Goal: Information Seeking & Learning: Learn about a topic

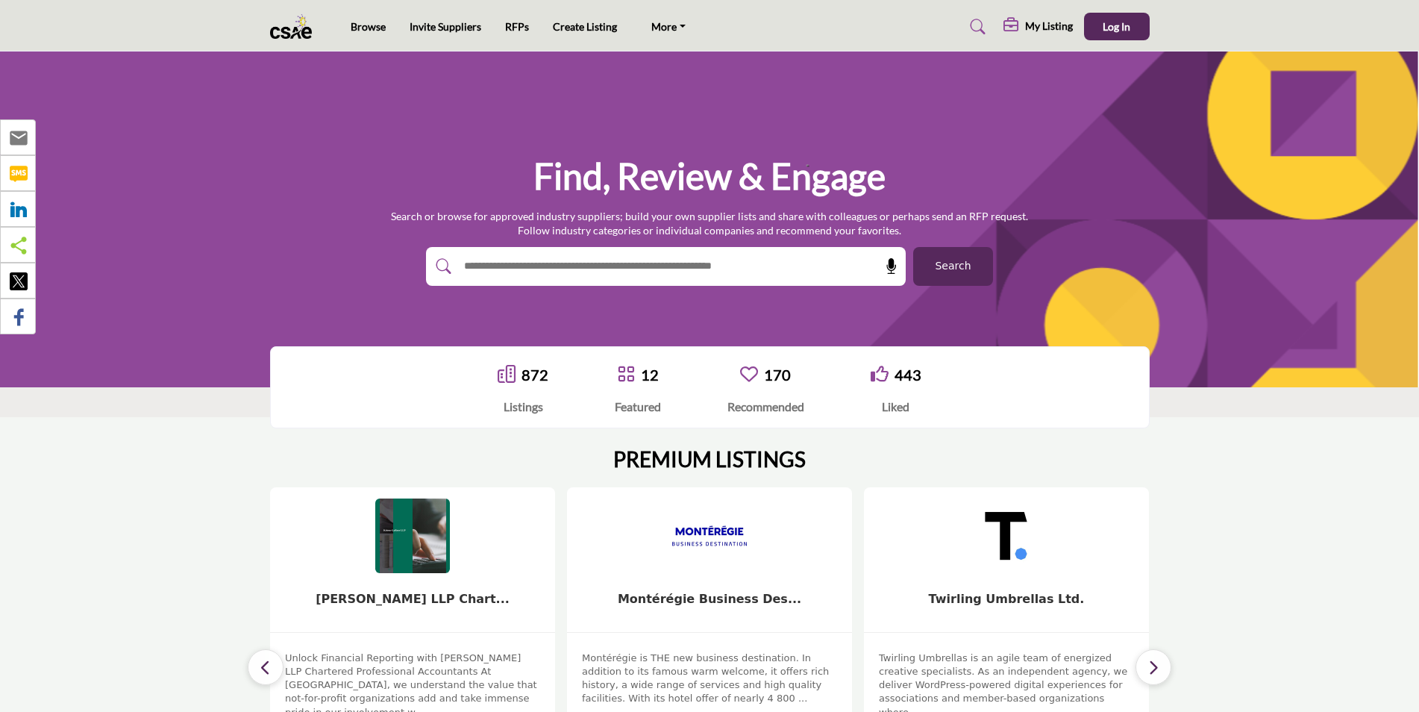
click at [563, 258] on input "text" at bounding box center [634, 266] width 356 height 22
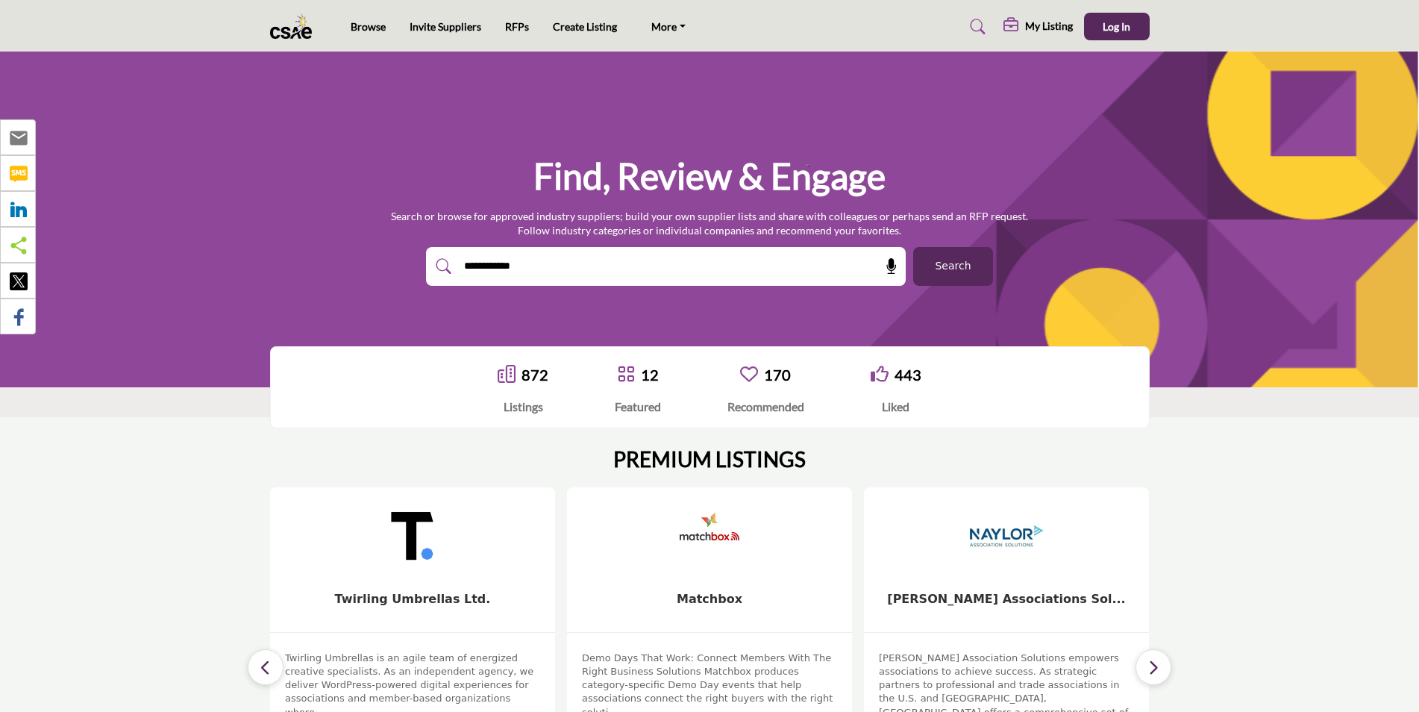
type input "**********"
click at [913, 247] on button "Search" at bounding box center [953, 266] width 80 height 39
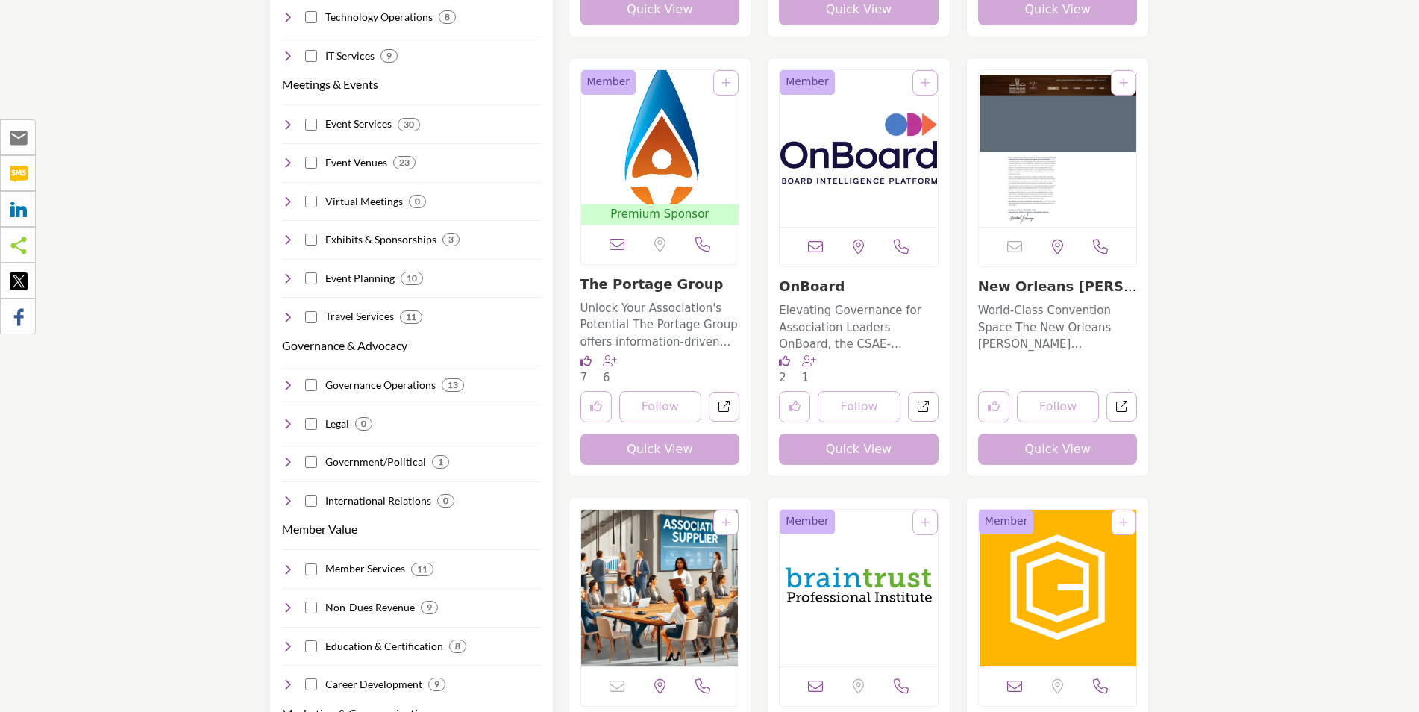
scroll to position [746, 0]
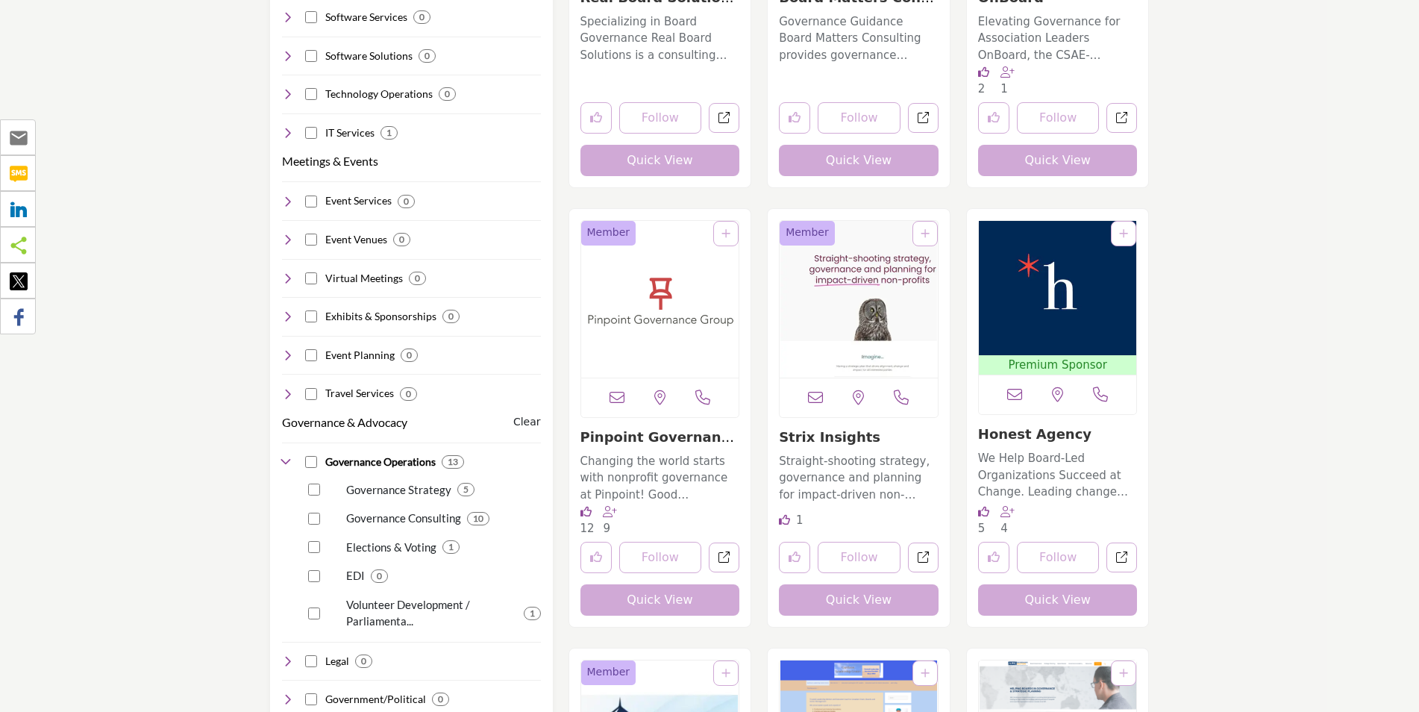
scroll to position [671, 0]
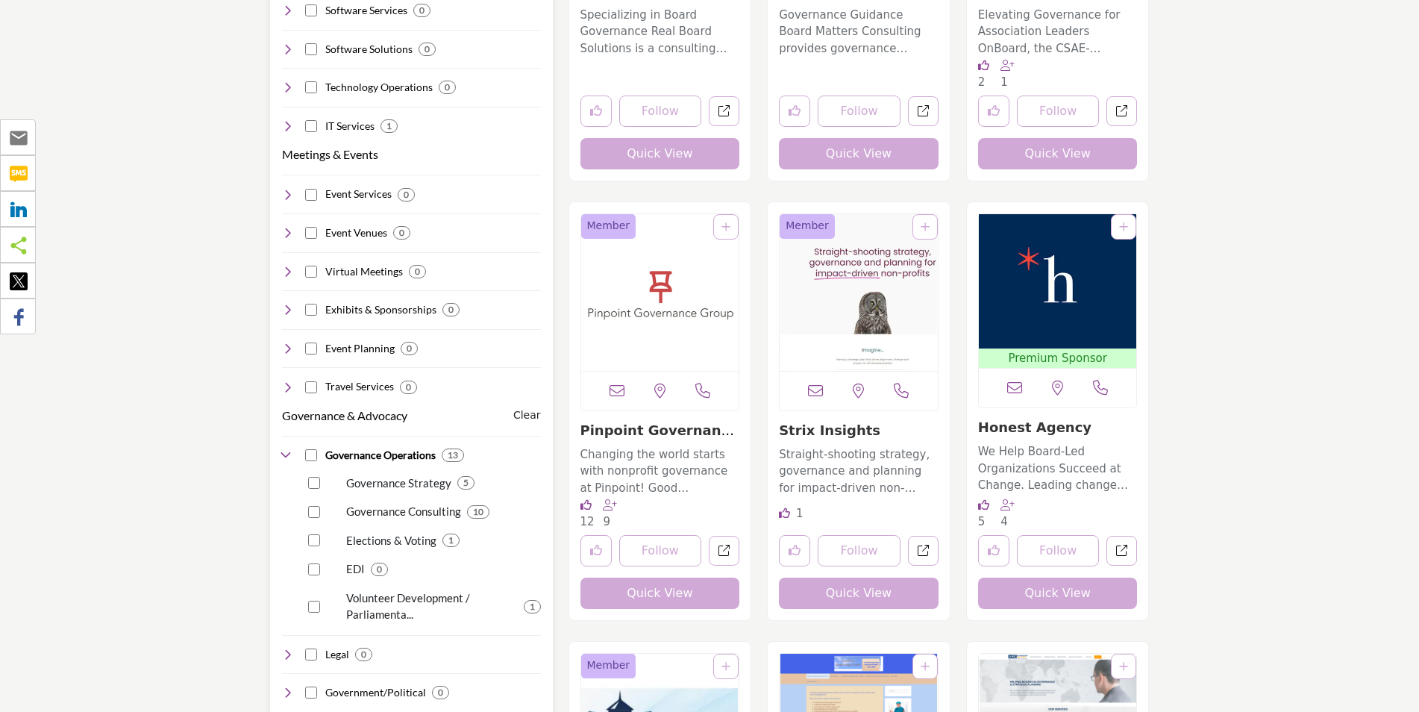
click at [289, 449] on icon at bounding box center [288, 455] width 12 height 12
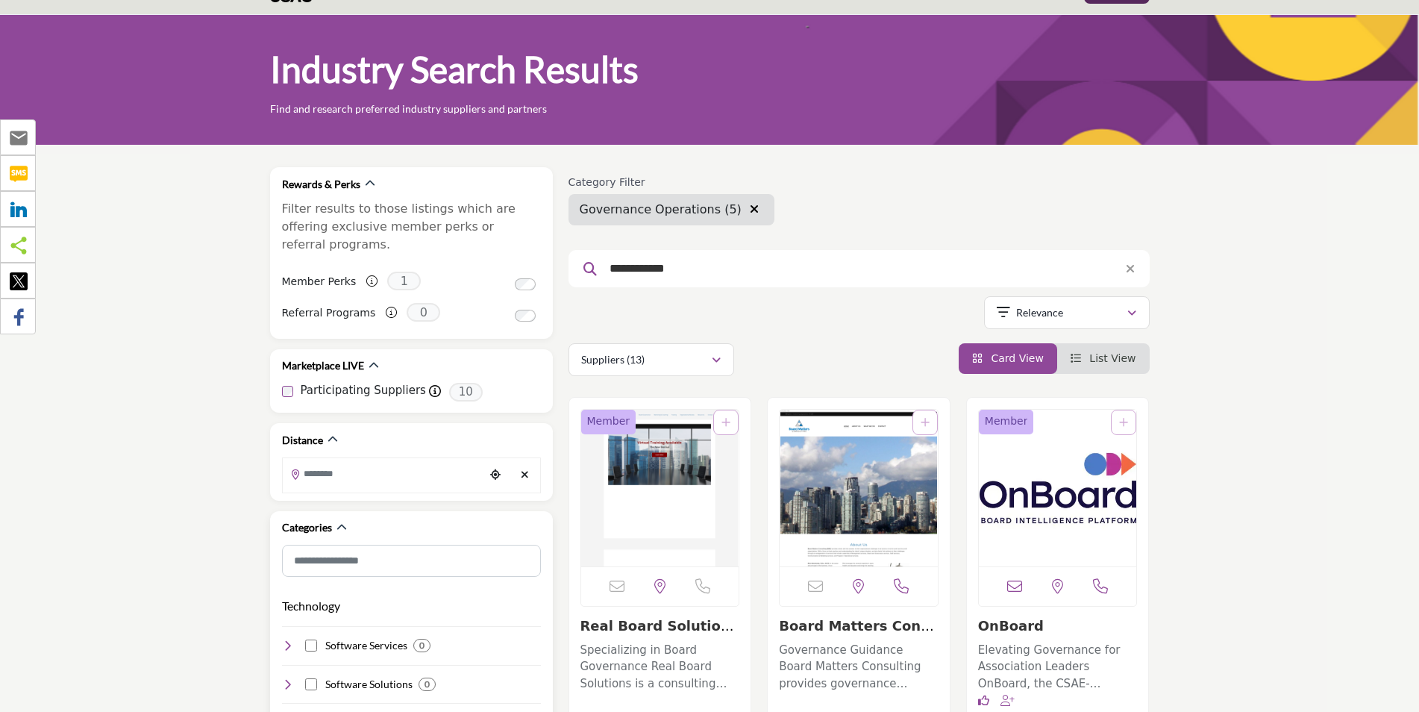
scroll to position [0, 0]
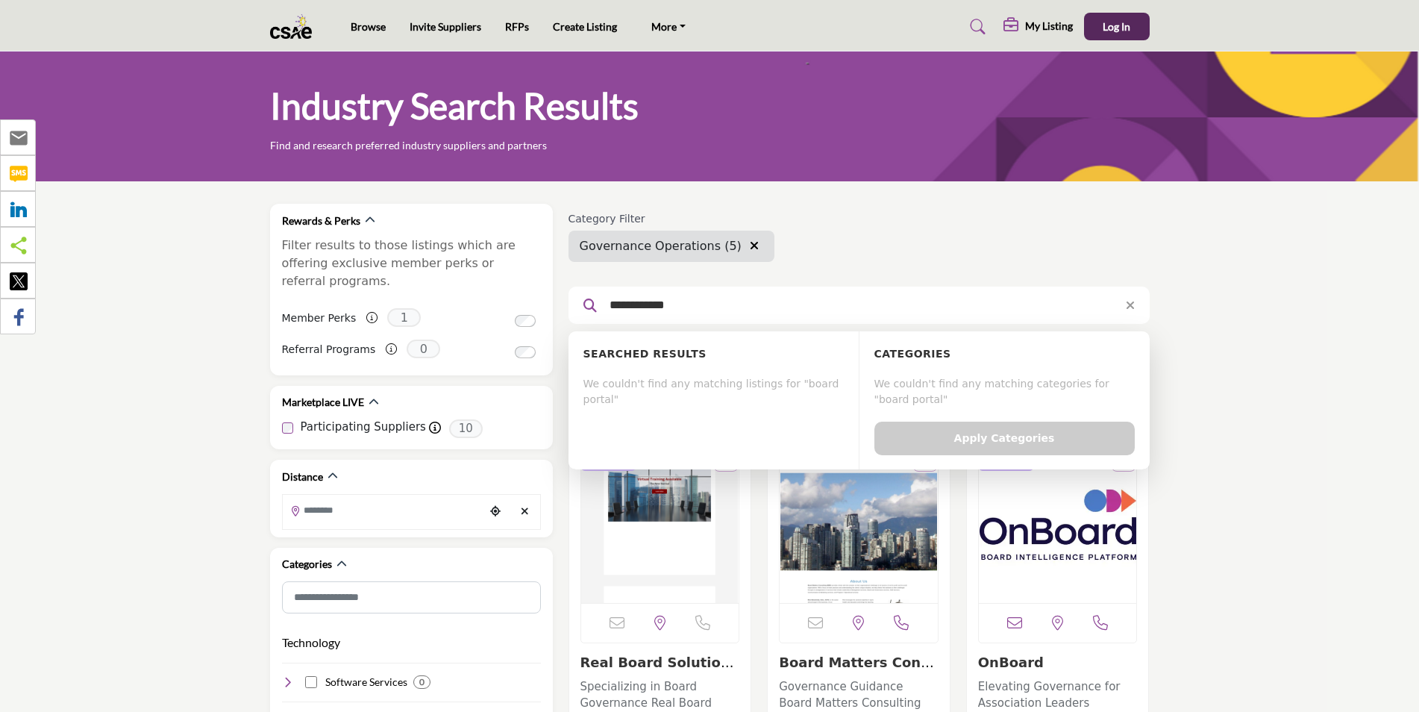
drag, startPoint x: 645, startPoint y: 305, endPoint x: 801, endPoint y: 306, distance: 156.7
click at [801, 307] on input "**********" at bounding box center [853, 304] width 503 height 19
type input "**********"
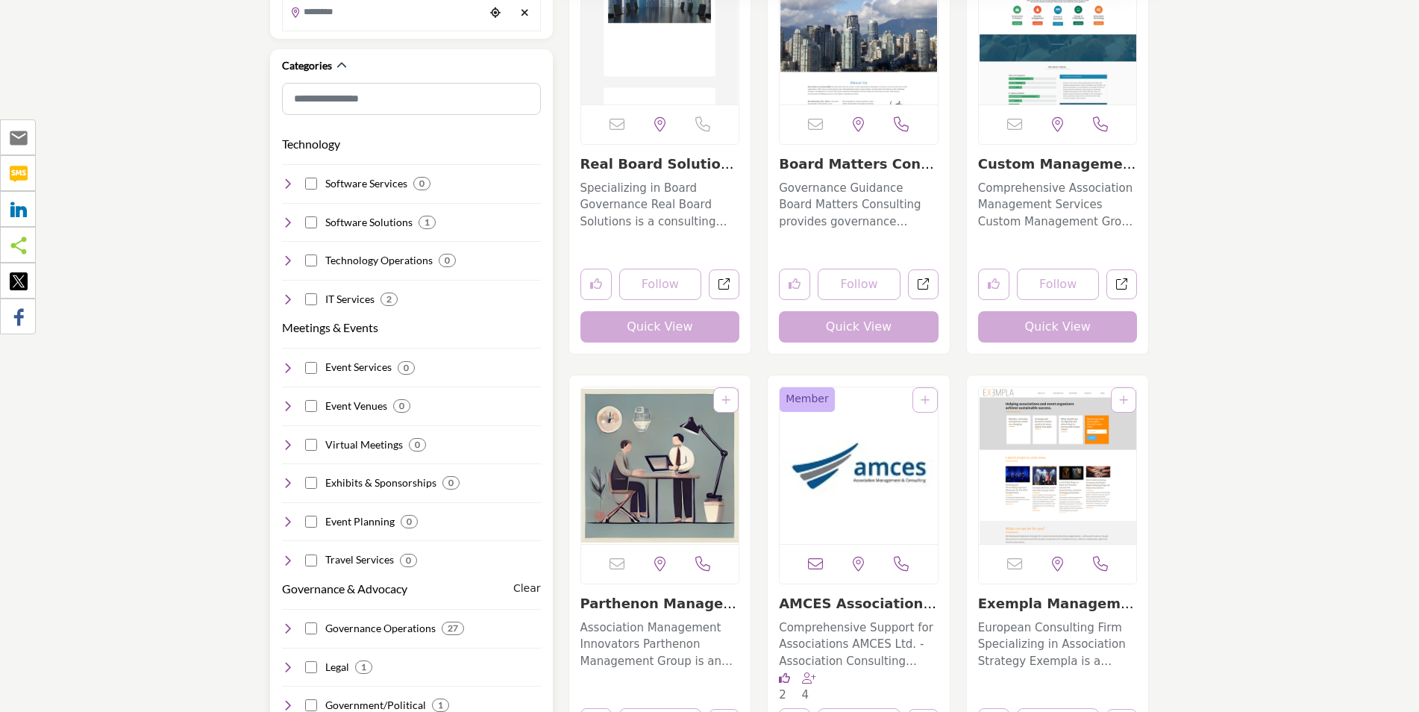
scroll to position [671, 0]
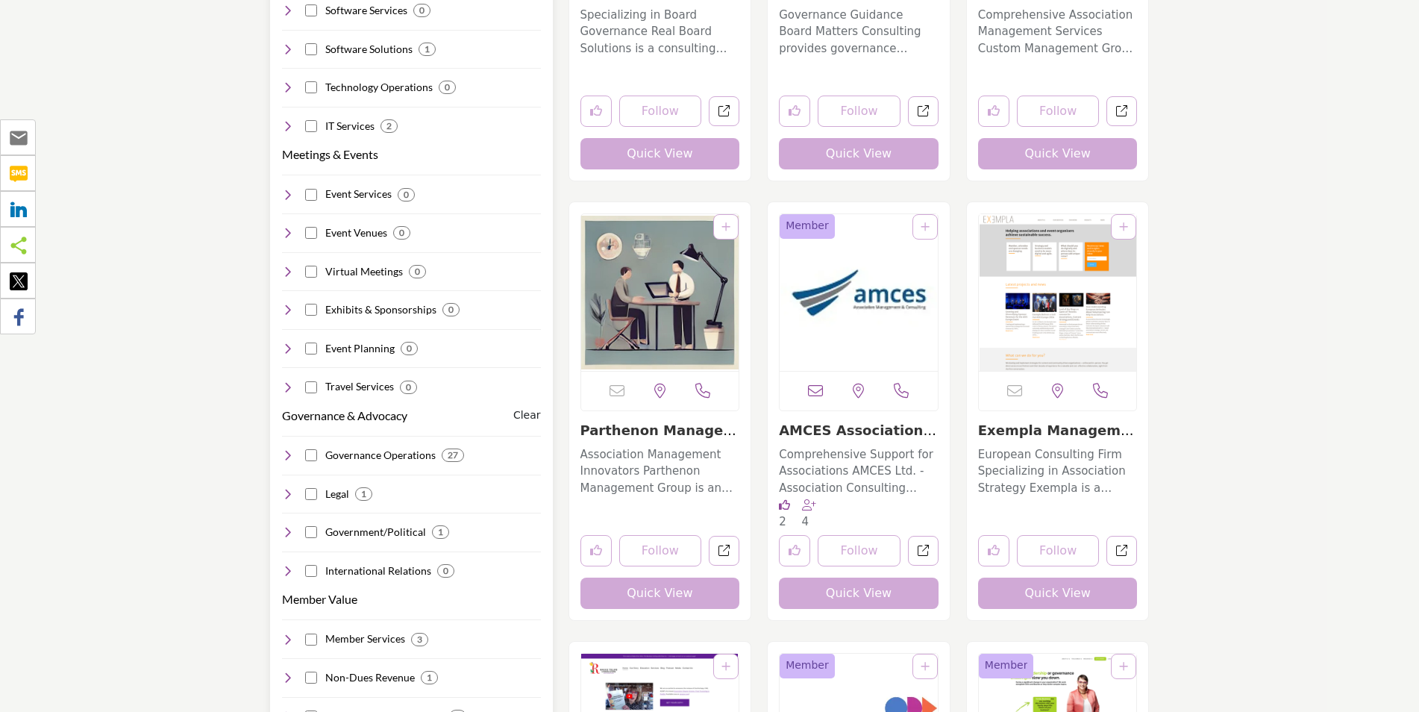
click at [287, 449] on icon at bounding box center [288, 455] width 12 height 12
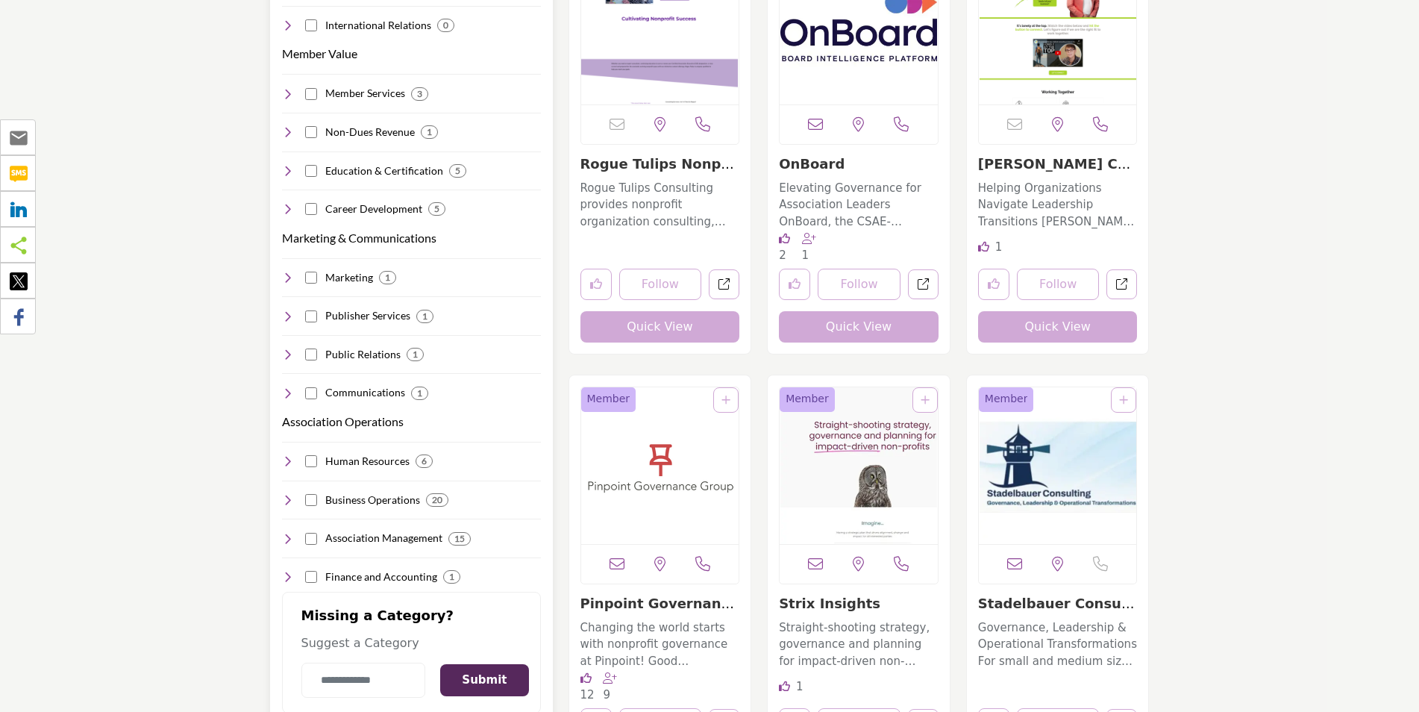
scroll to position [1492, 0]
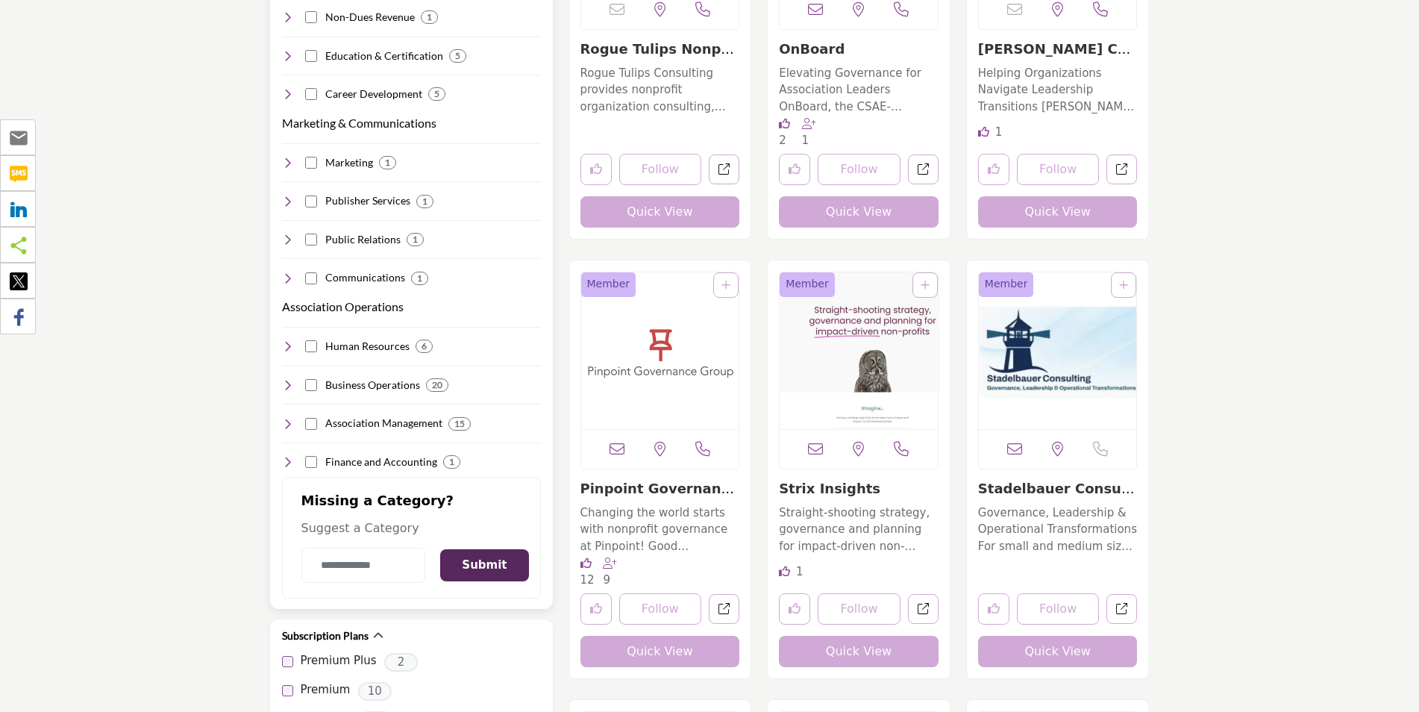
click at [335, 416] on h4 "Association Management" at bounding box center [383, 423] width 117 height 15
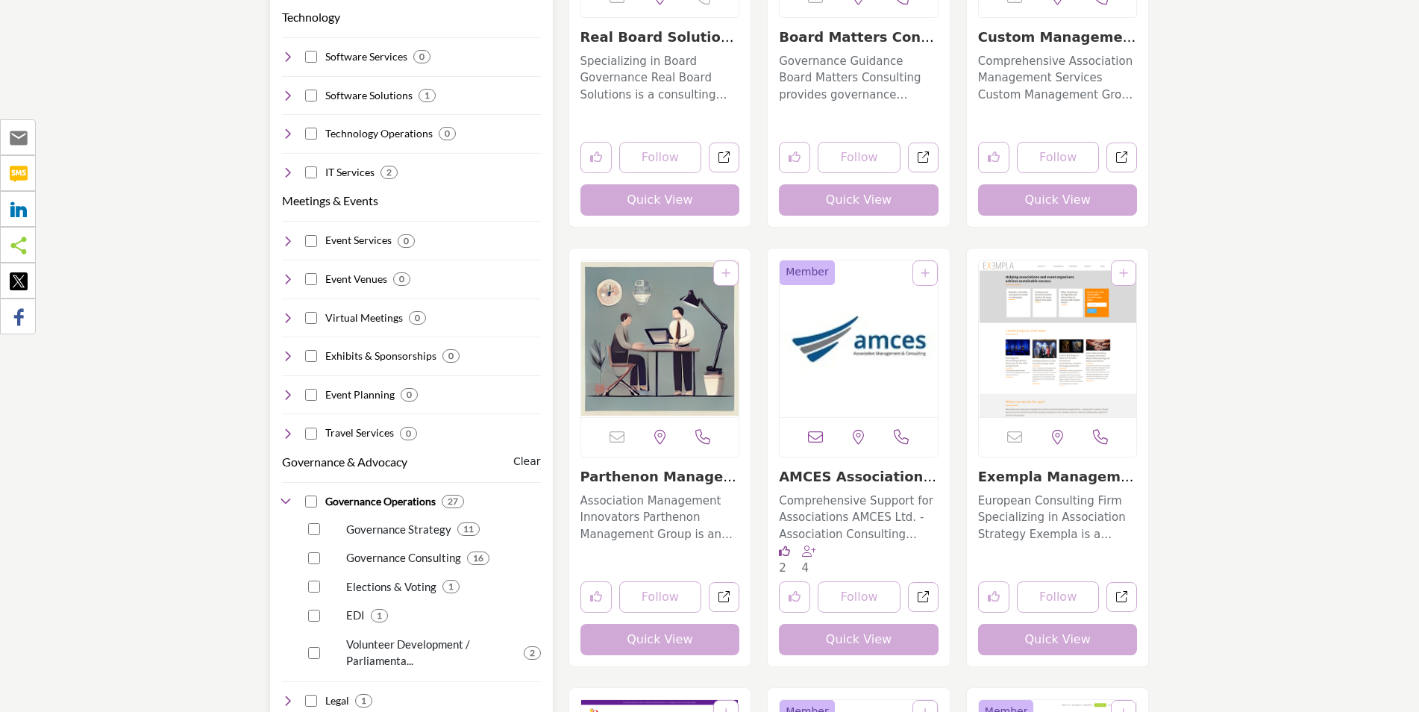
scroll to position [671, 0]
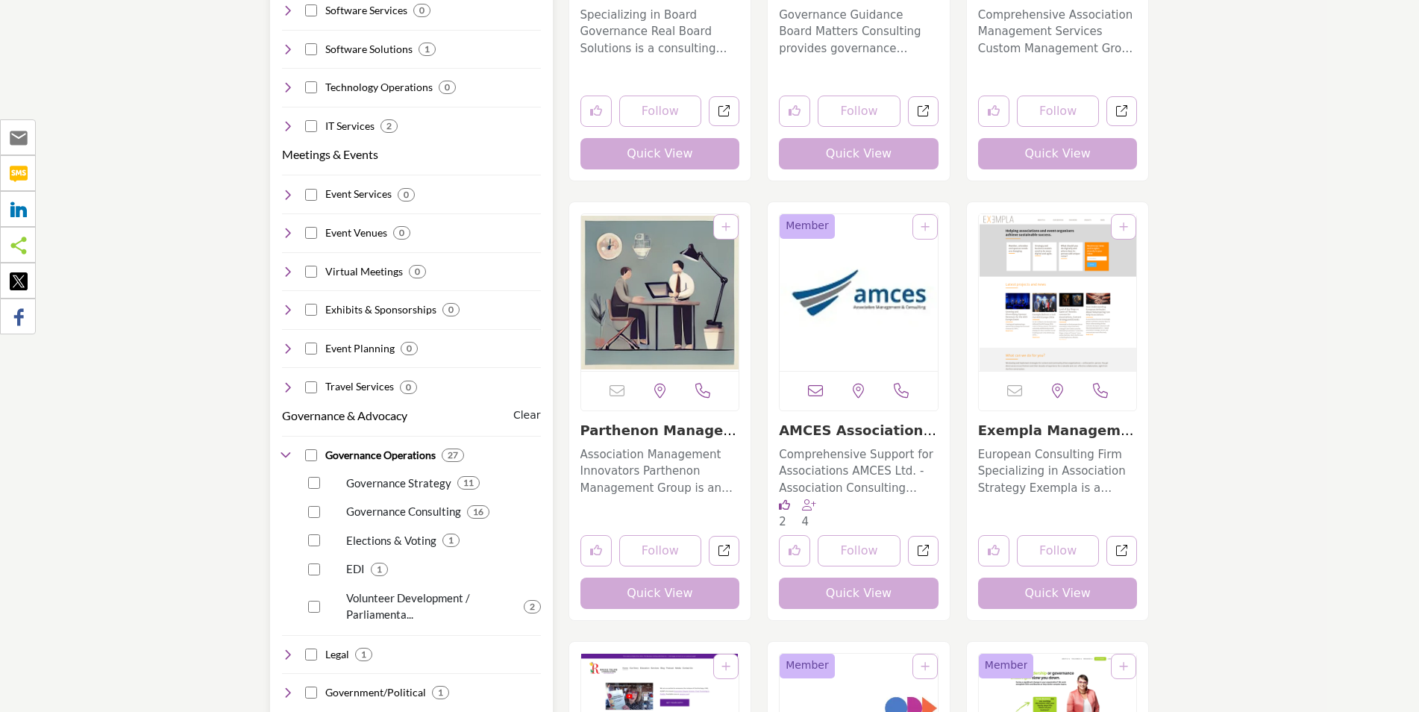
click at [386, 448] on h4 "Governance Operations" at bounding box center [380, 455] width 110 height 15
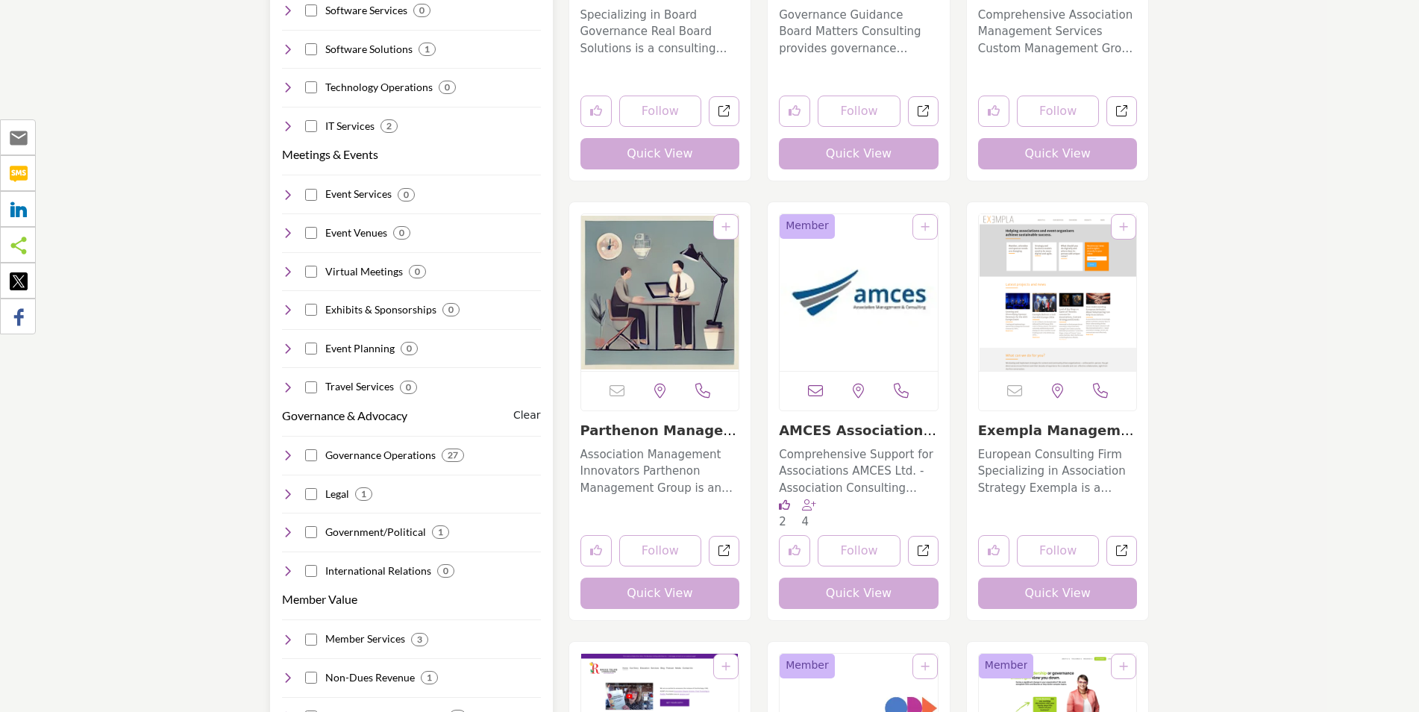
click at [386, 448] on h4 "Governance Operations" at bounding box center [380, 455] width 110 height 15
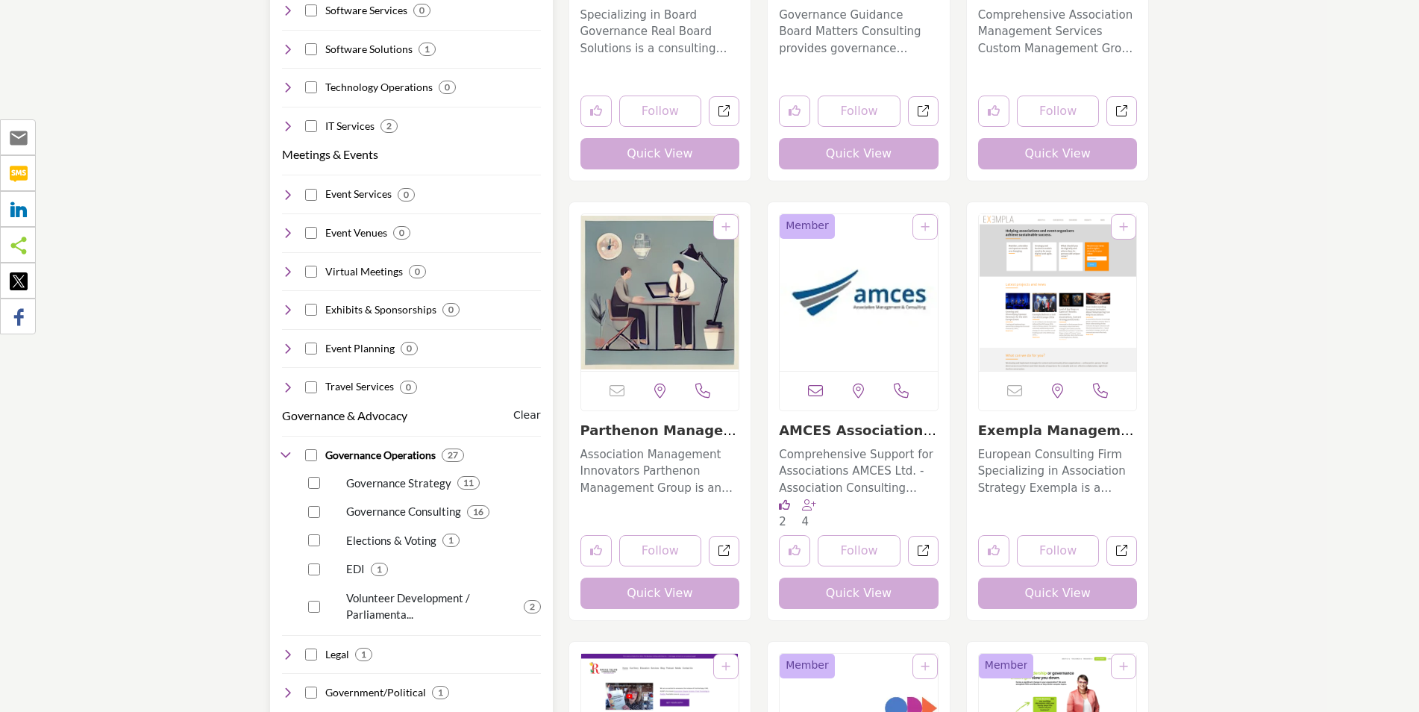
click at [386, 448] on h4 "Governance Operations" at bounding box center [380, 455] width 110 height 15
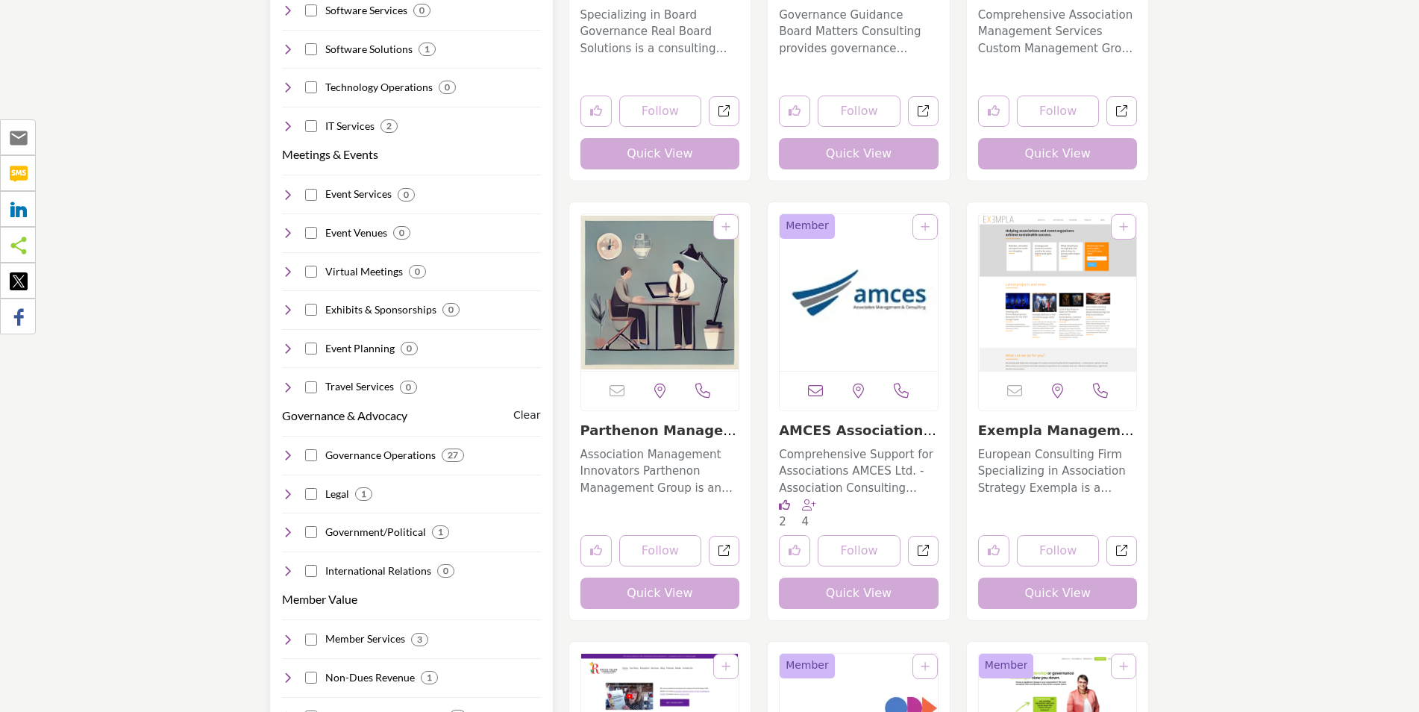
click at [386, 448] on h4 "Governance Operations" at bounding box center [380, 455] width 110 height 15
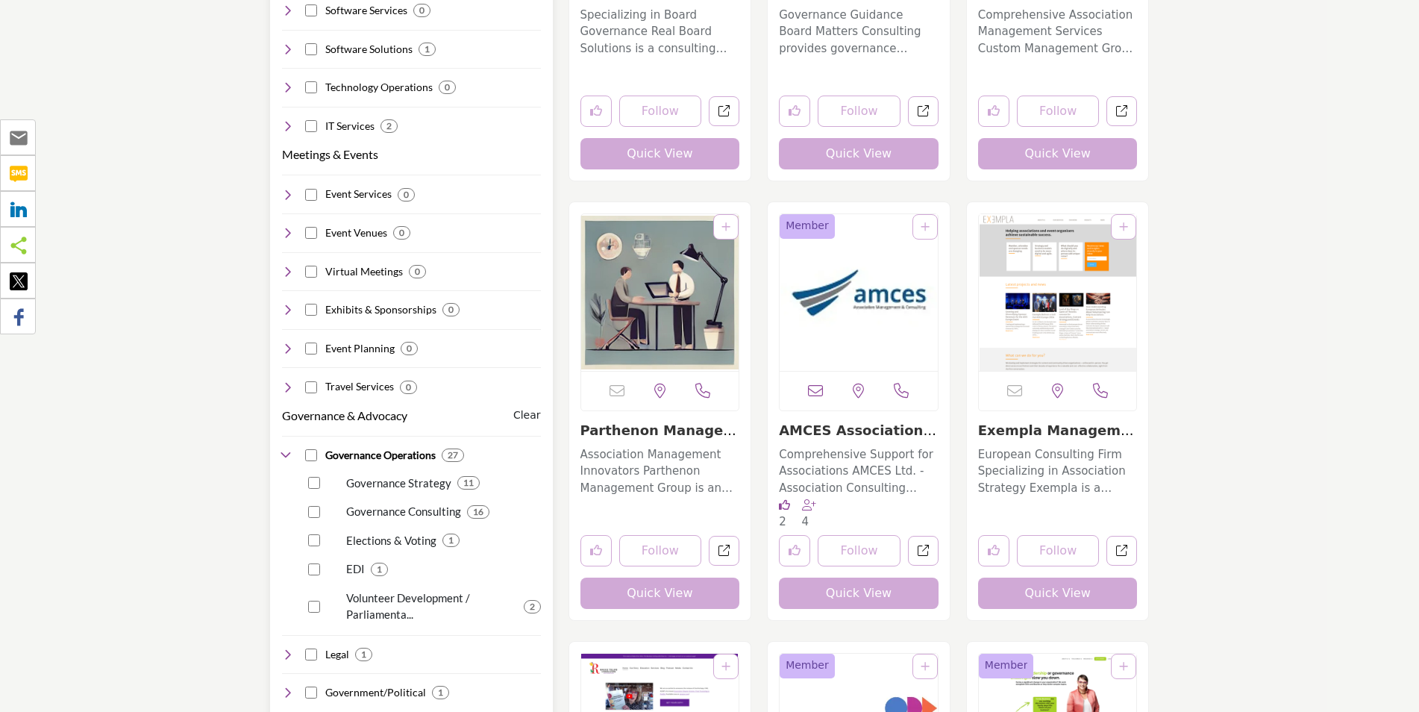
click at [379, 532] on p "Elections & Voting" at bounding box center [391, 540] width 90 height 17
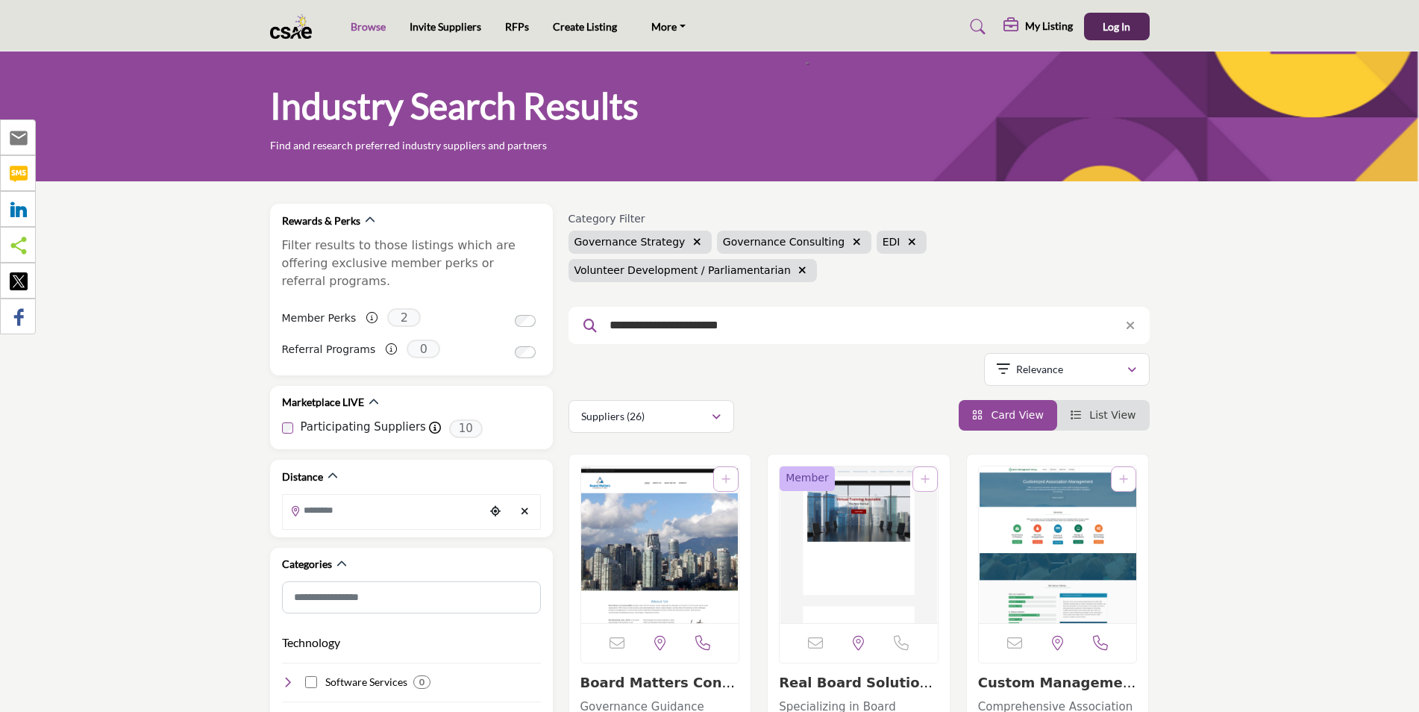
click at [368, 30] on link "Browse" at bounding box center [368, 26] width 35 height 13
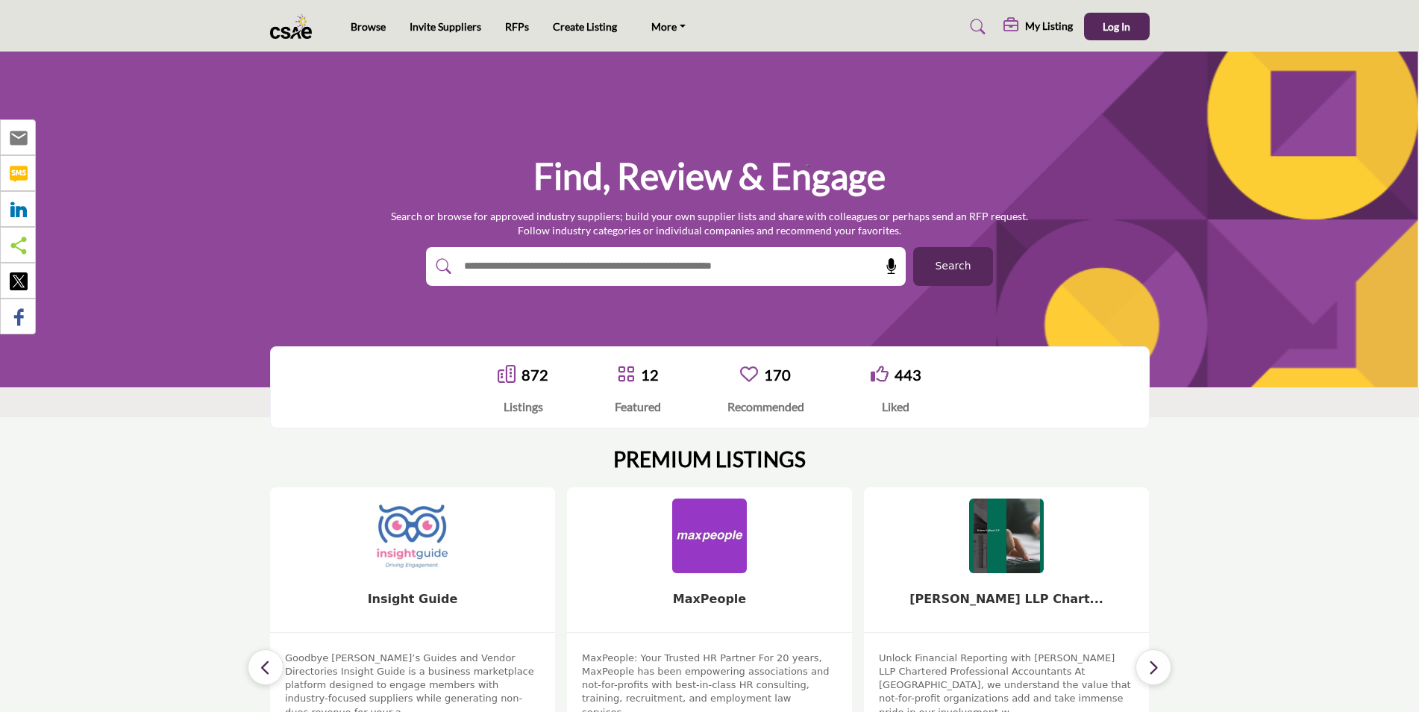
click at [527, 378] on link "872" at bounding box center [535, 375] width 27 height 18
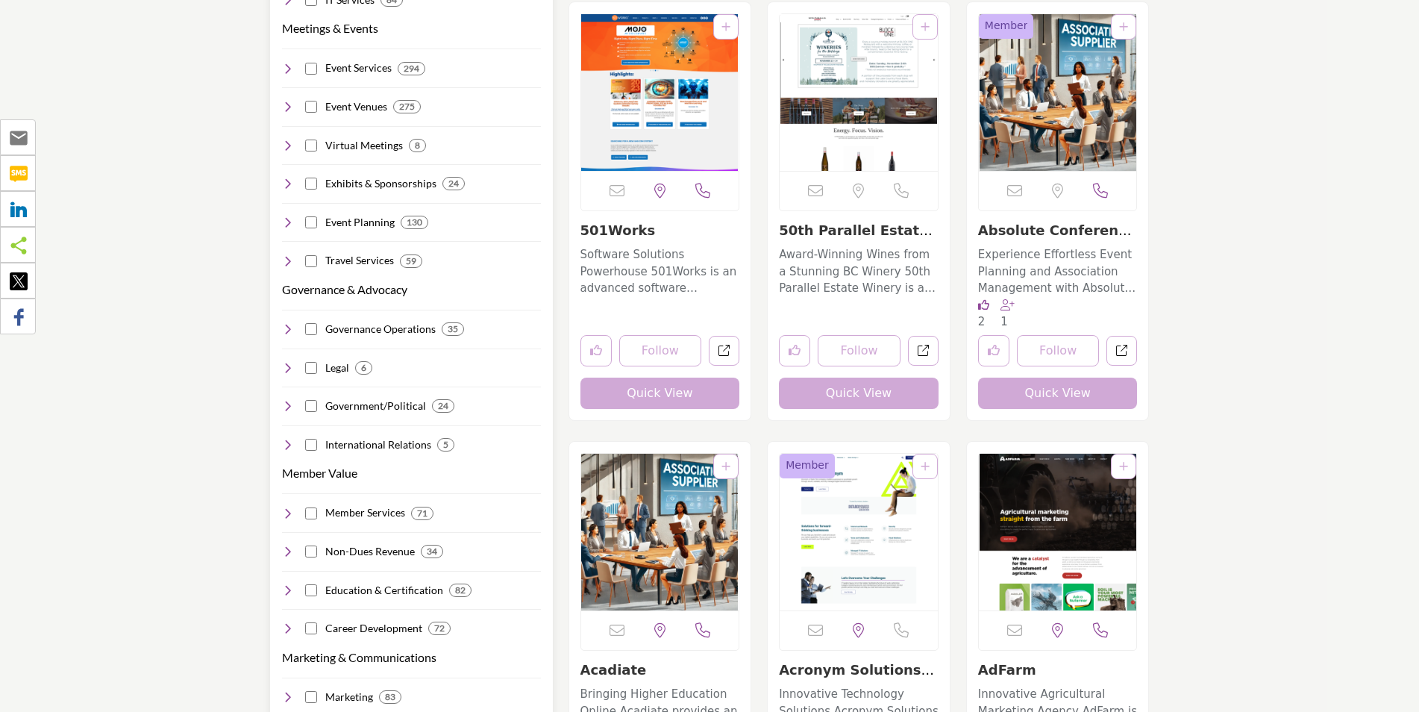
scroll to position [821, 0]
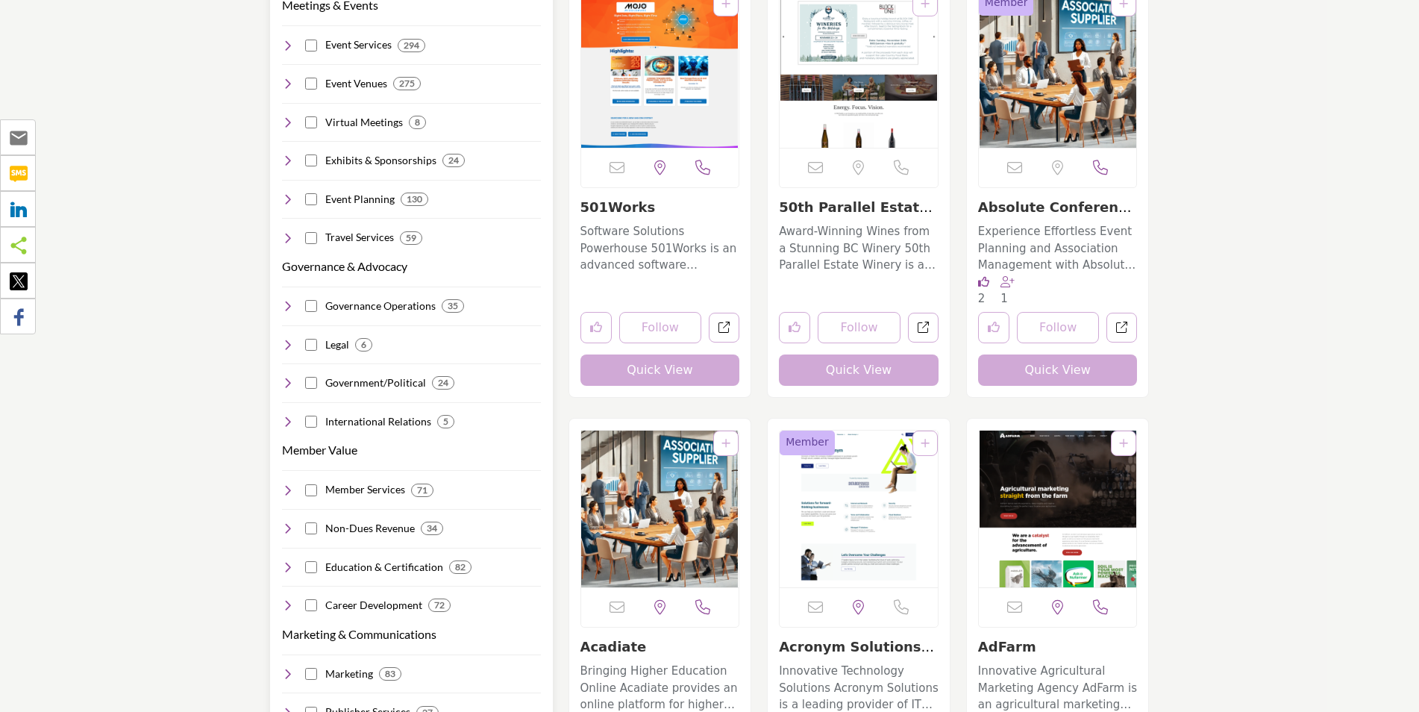
click at [291, 300] on icon at bounding box center [288, 306] width 12 height 12
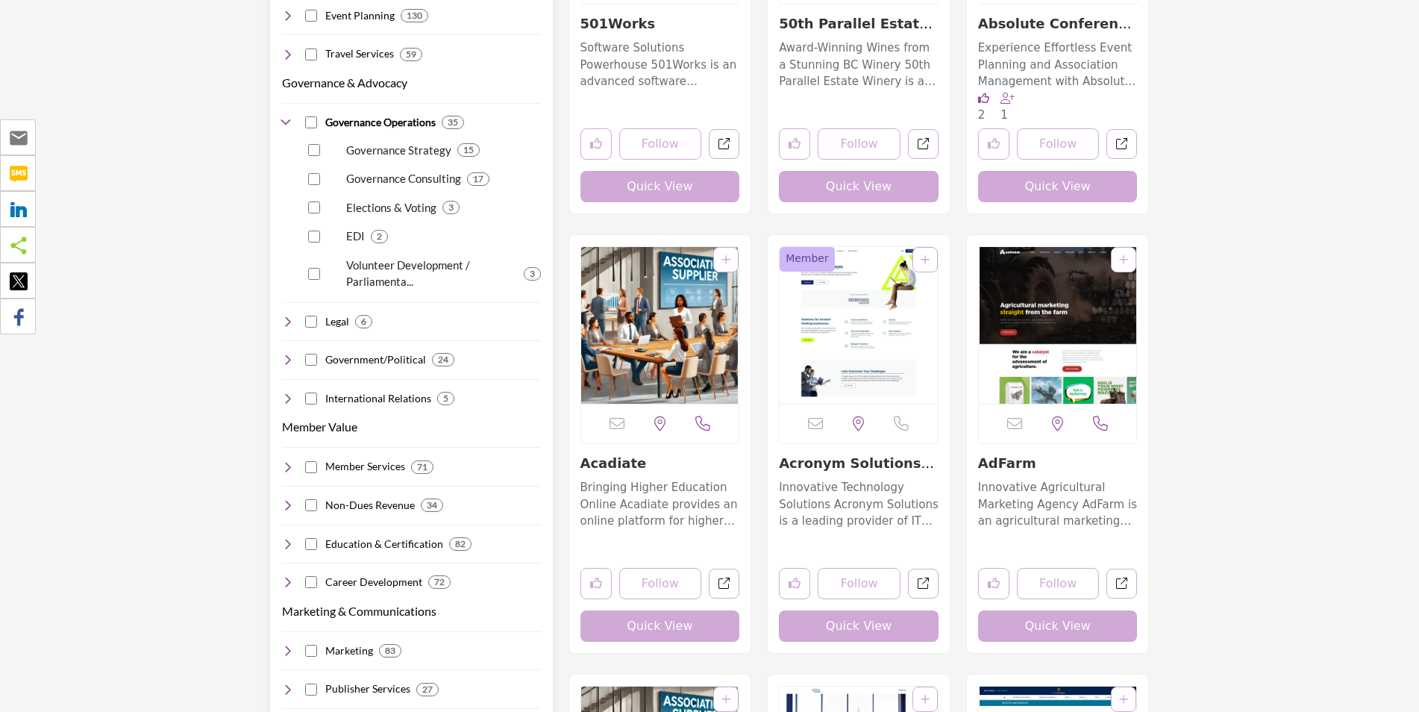
scroll to position [1045, 0]
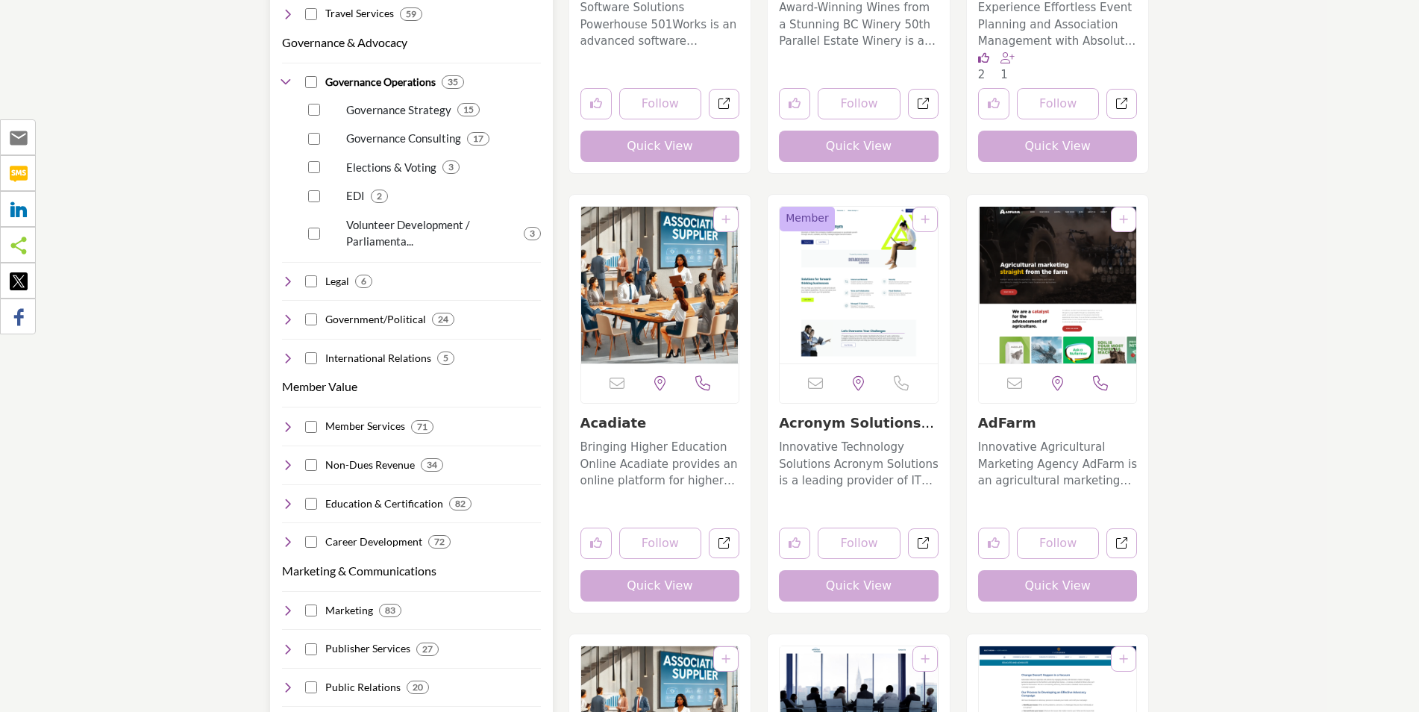
click at [284, 275] on icon at bounding box center [288, 281] width 12 height 12
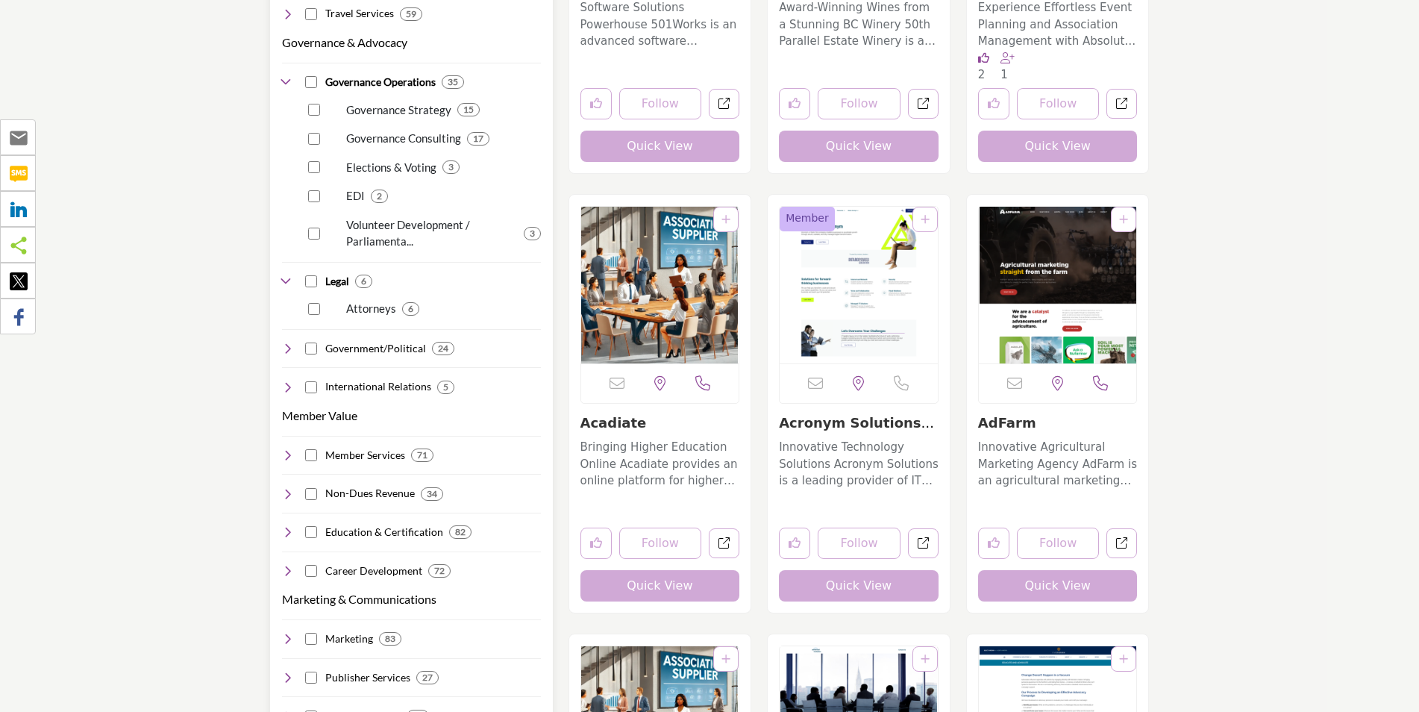
click at [286, 275] on icon at bounding box center [288, 281] width 12 height 12
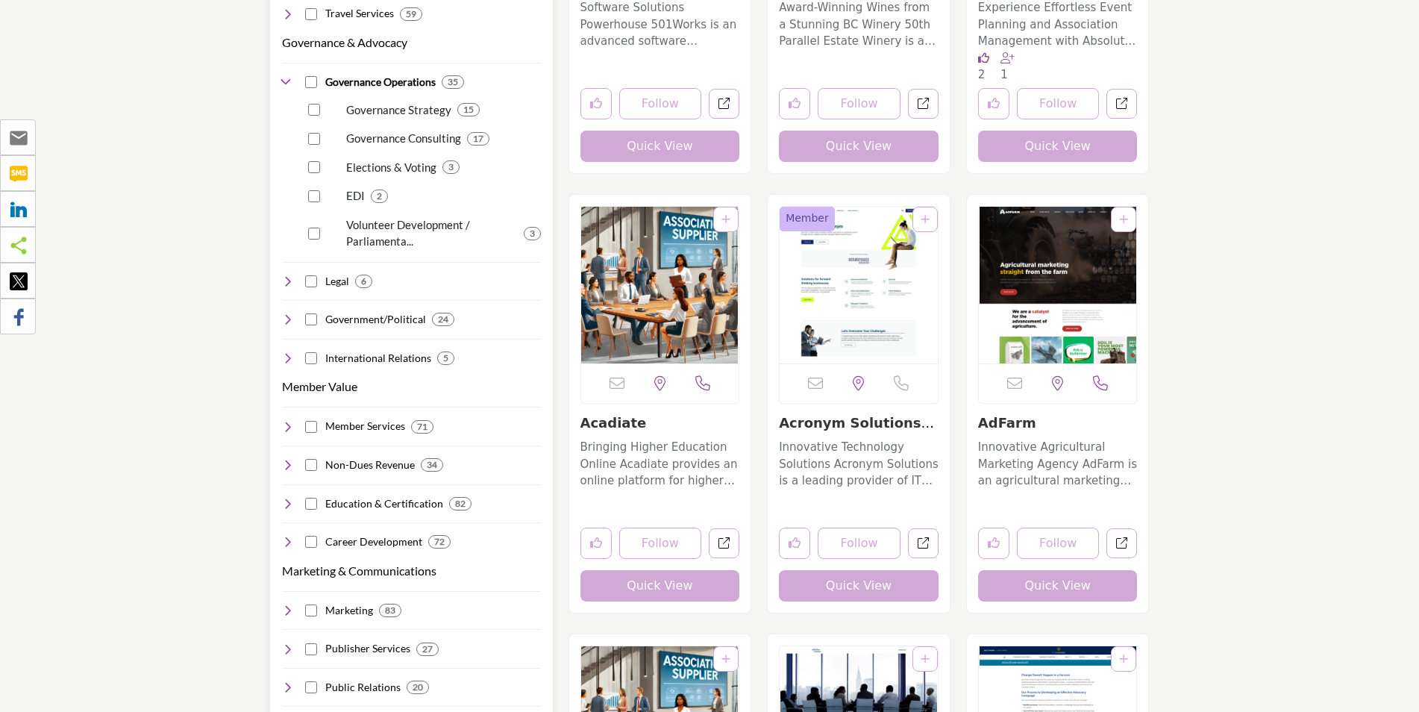
click at [286, 313] on icon at bounding box center [288, 319] width 12 height 12
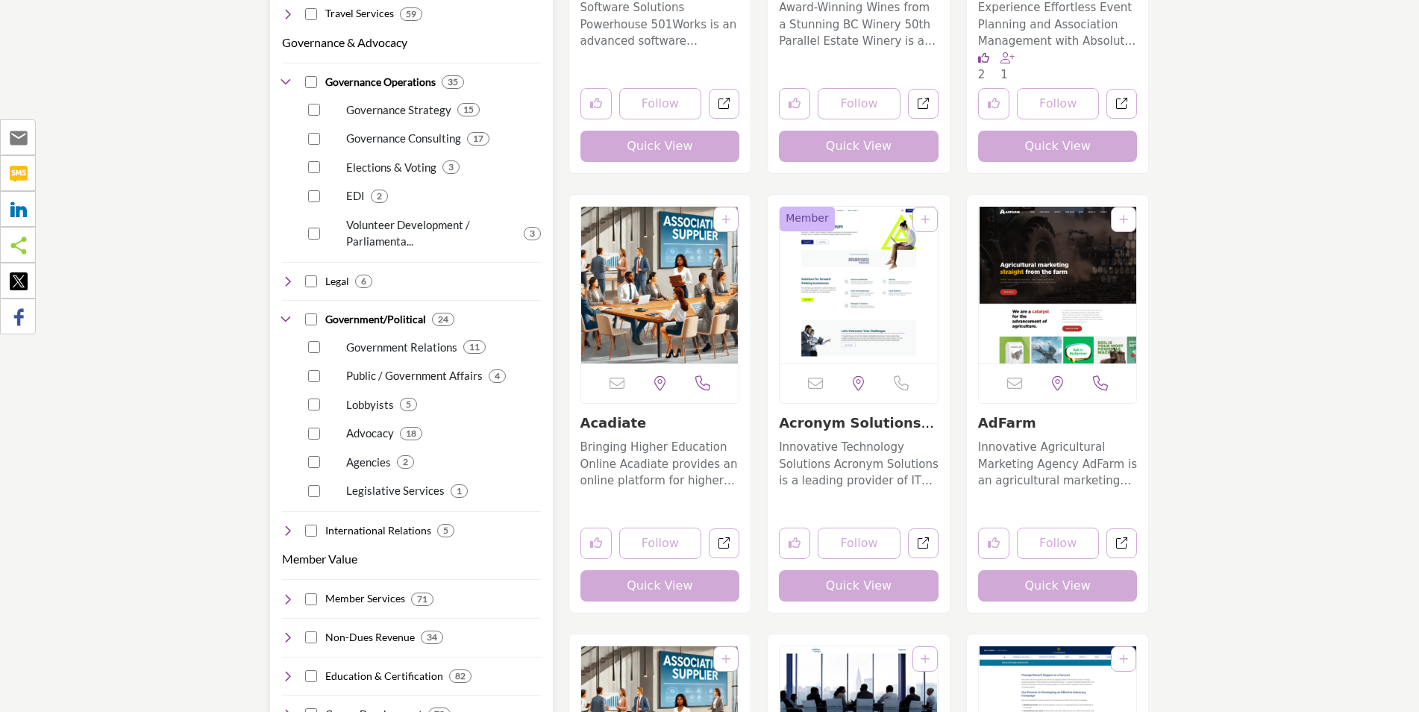
click at [286, 313] on icon at bounding box center [288, 319] width 12 height 12
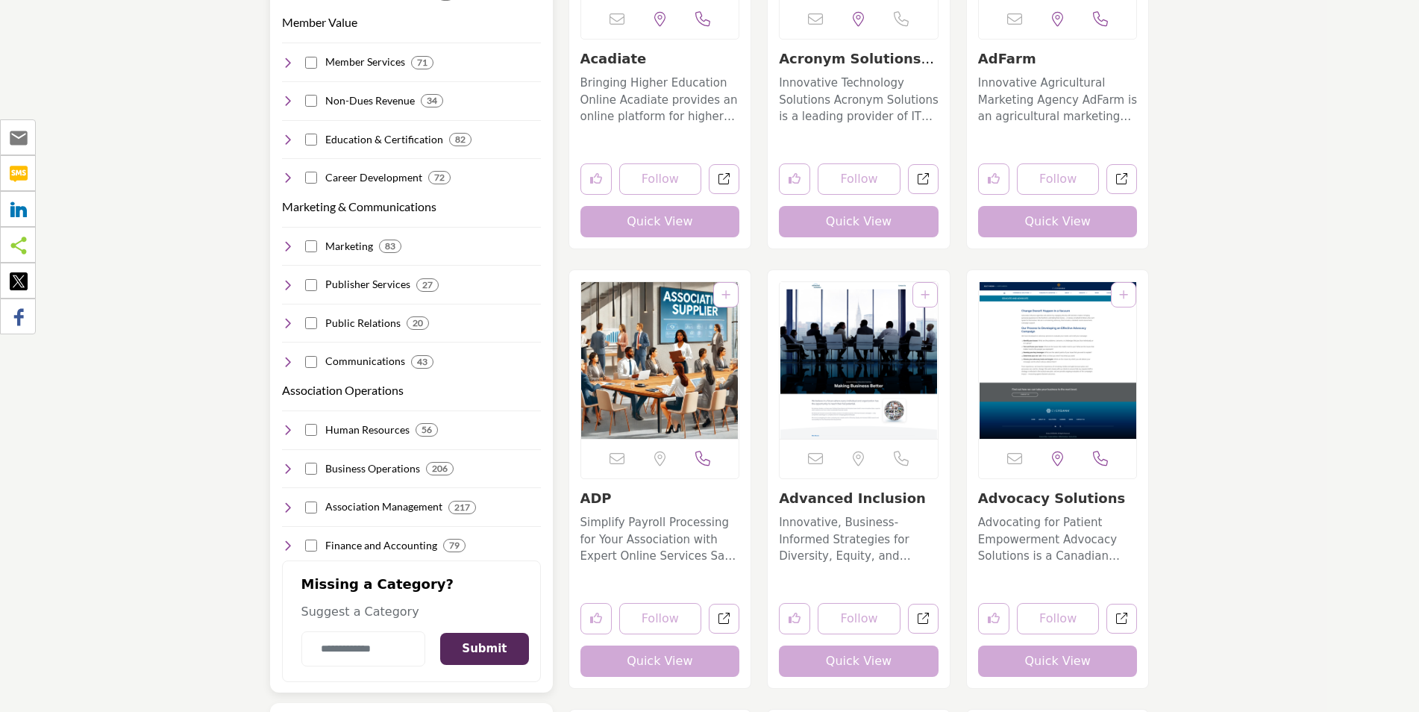
scroll to position [1567, 0]
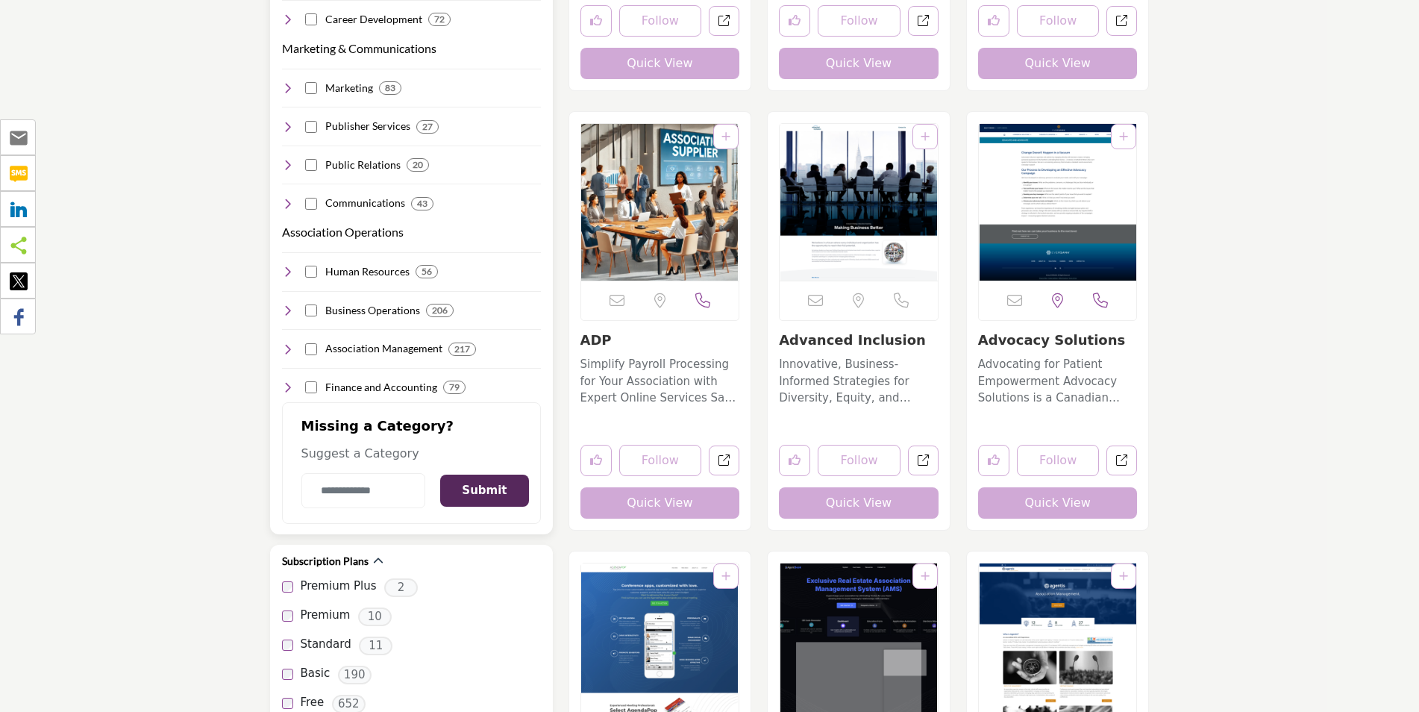
click at [292, 343] on icon at bounding box center [288, 349] width 12 height 12
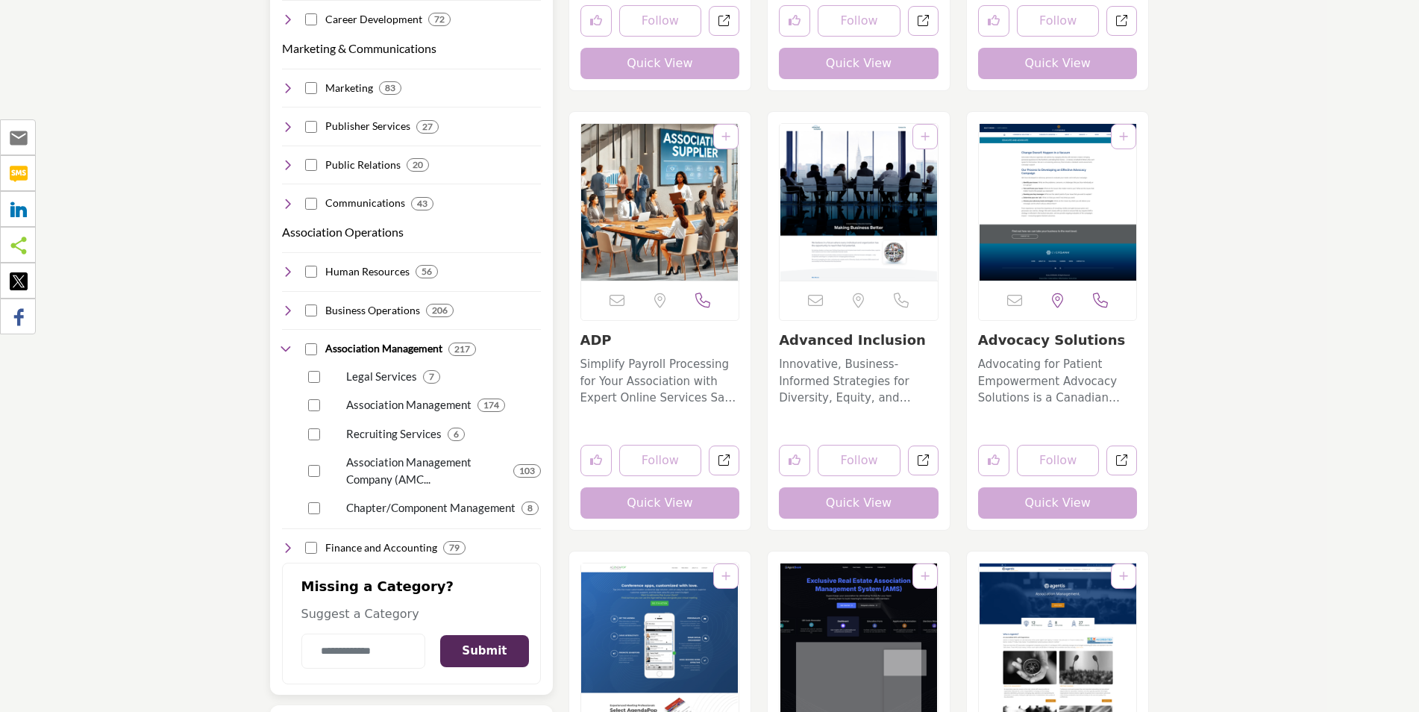
click at [292, 343] on icon at bounding box center [288, 349] width 12 height 12
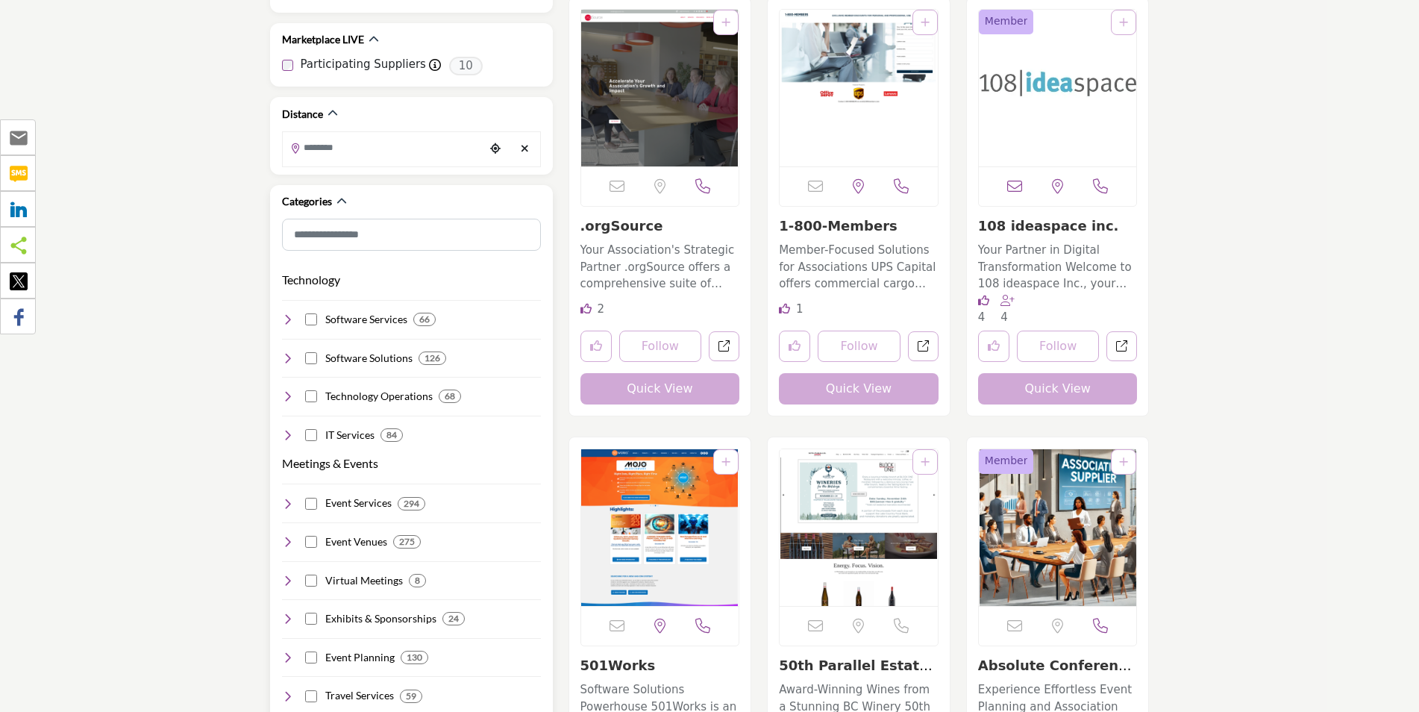
scroll to position [373, 0]
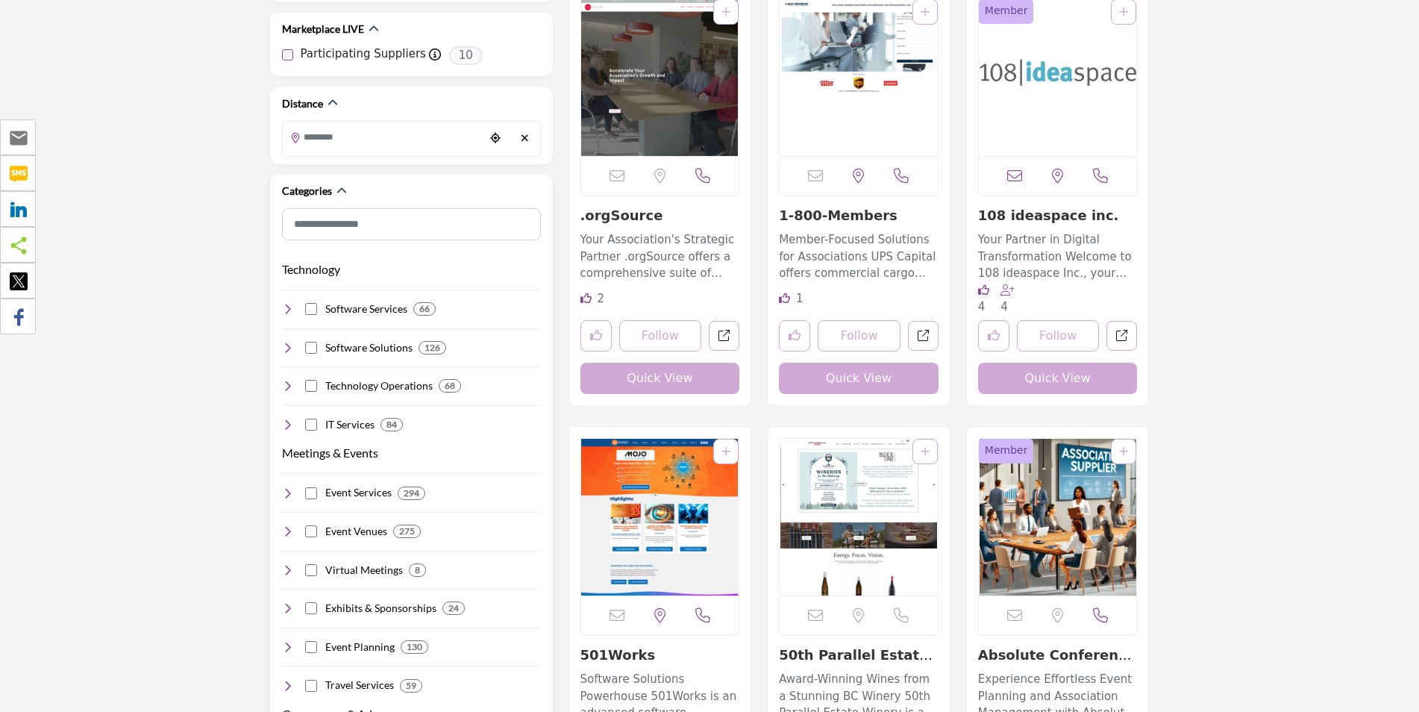
click at [289, 342] on icon at bounding box center [288, 348] width 12 height 12
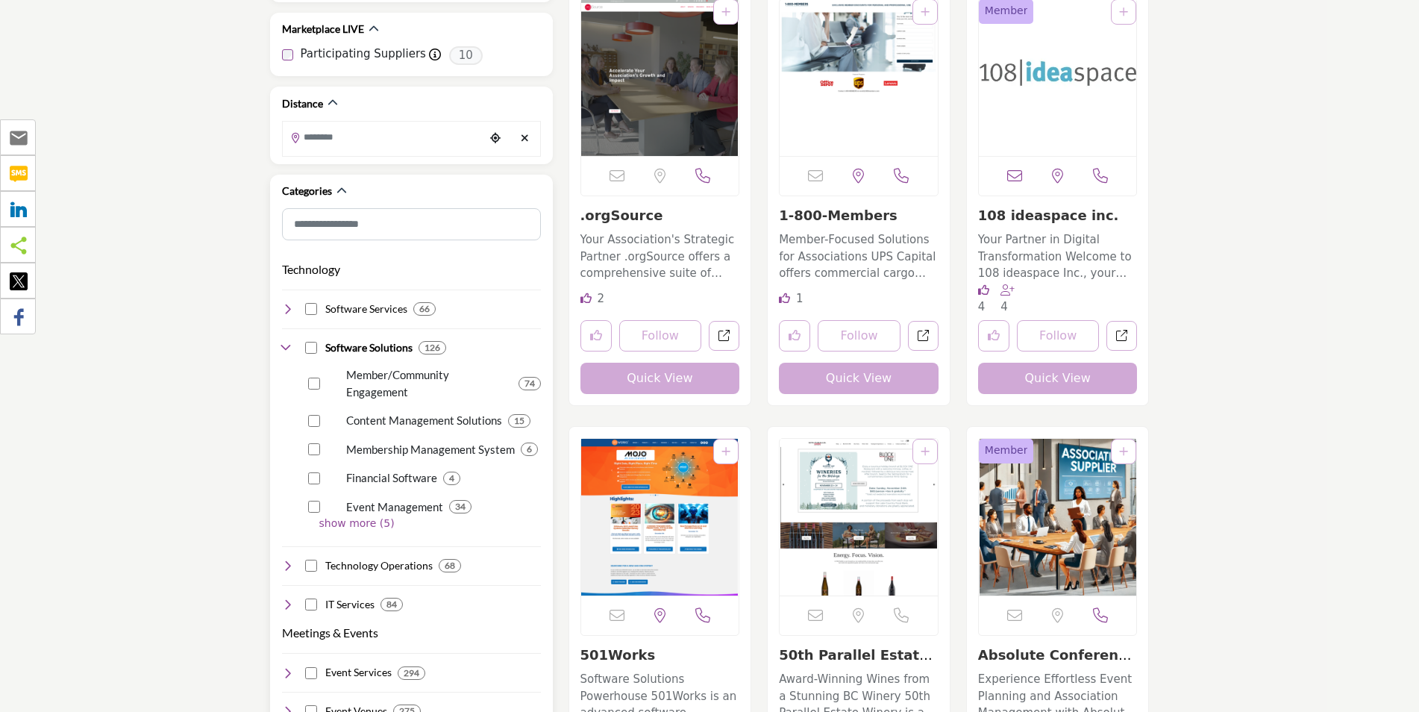
click at [289, 342] on icon at bounding box center [288, 348] width 12 height 12
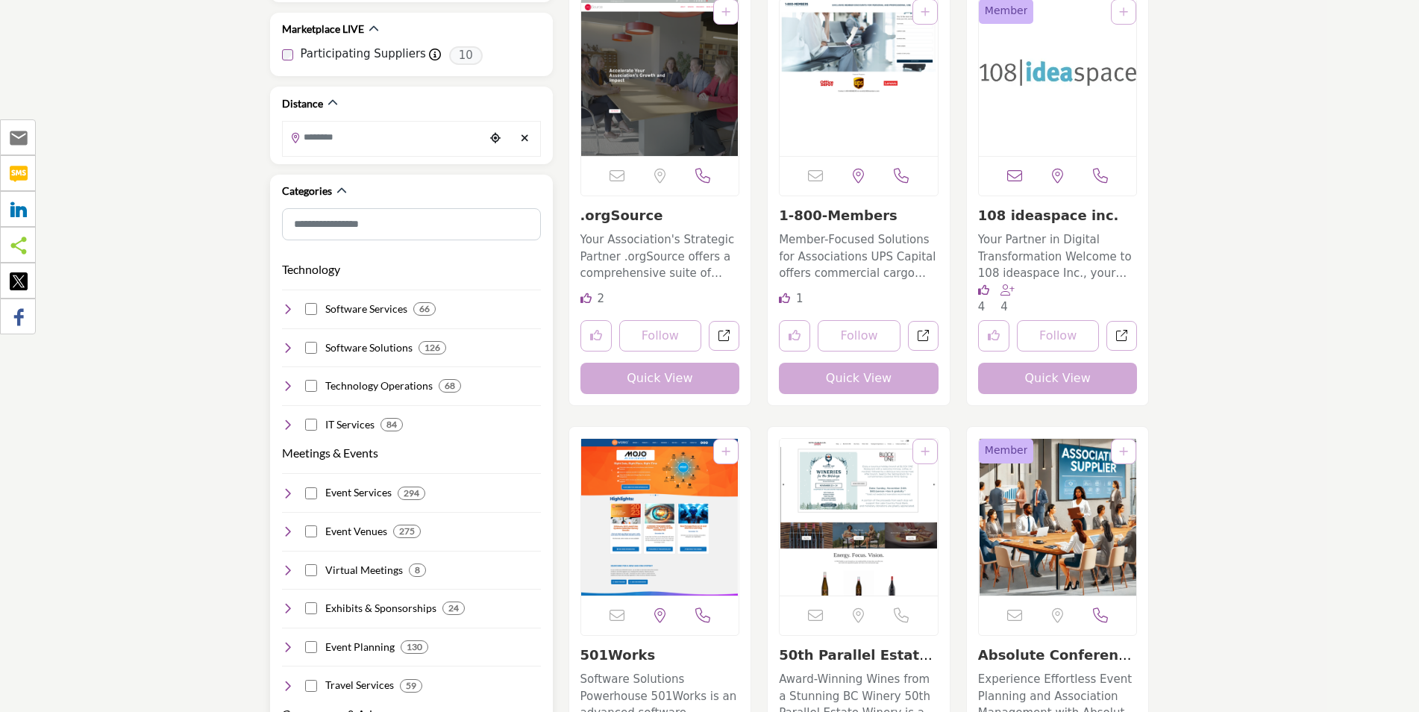
click at [286, 303] on icon at bounding box center [288, 309] width 12 height 12
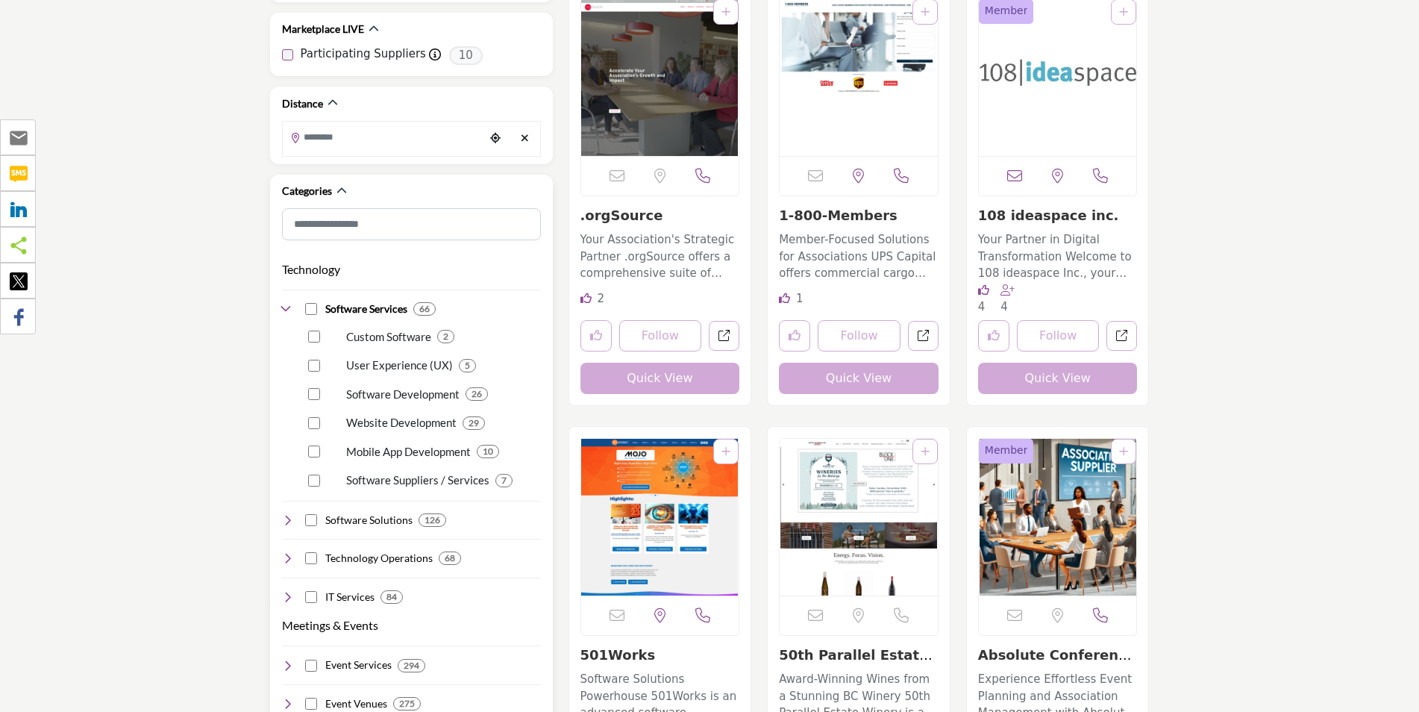
click at [285, 303] on icon at bounding box center [288, 309] width 12 height 12
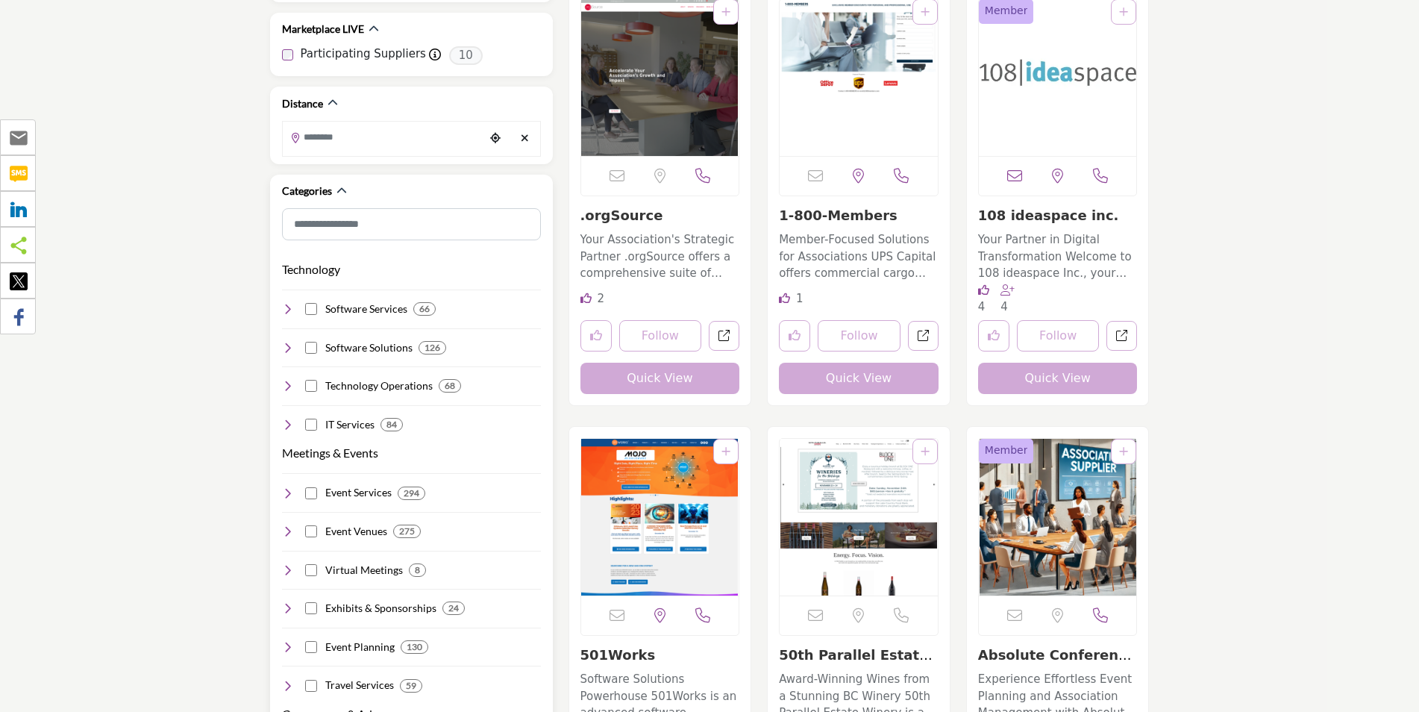
click at [291, 303] on icon at bounding box center [288, 309] width 12 height 12
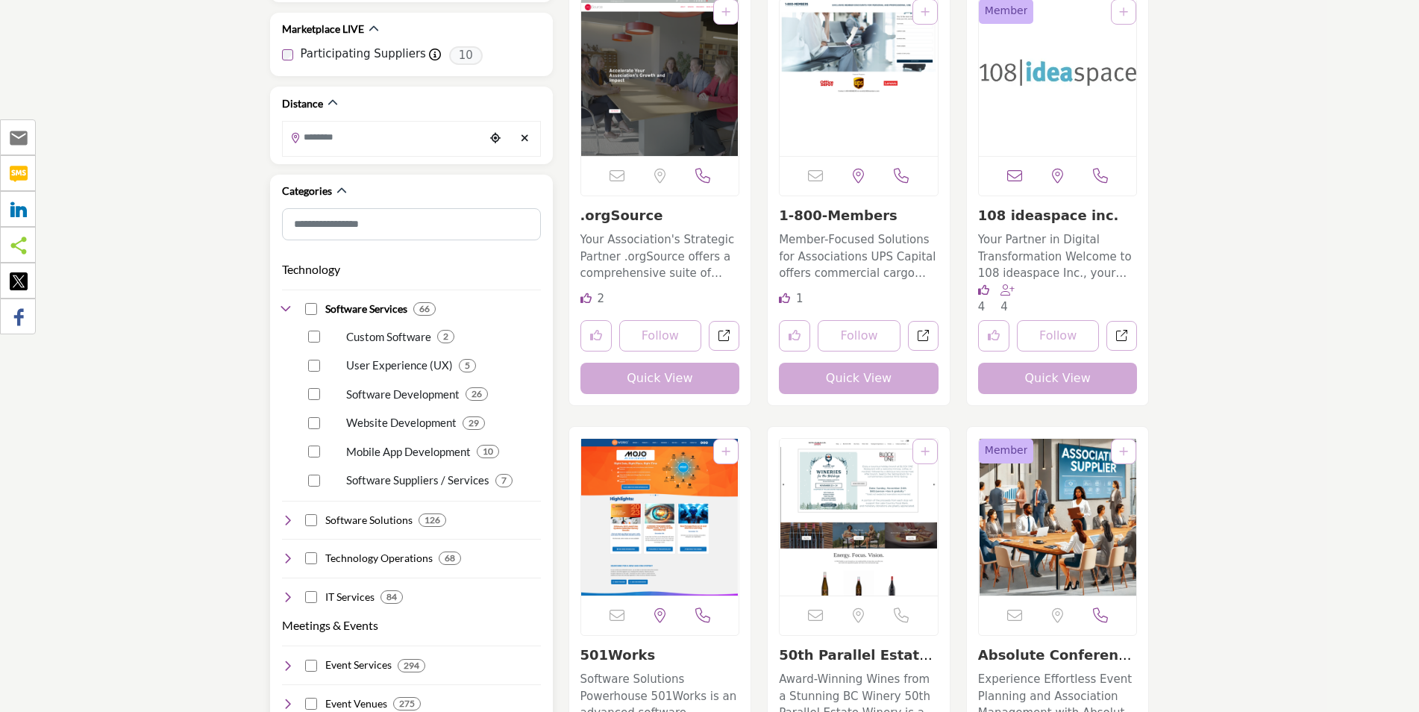
click at [360, 472] on p "Software Suppliers / Services" at bounding box center [417, 480] width 143 height 17
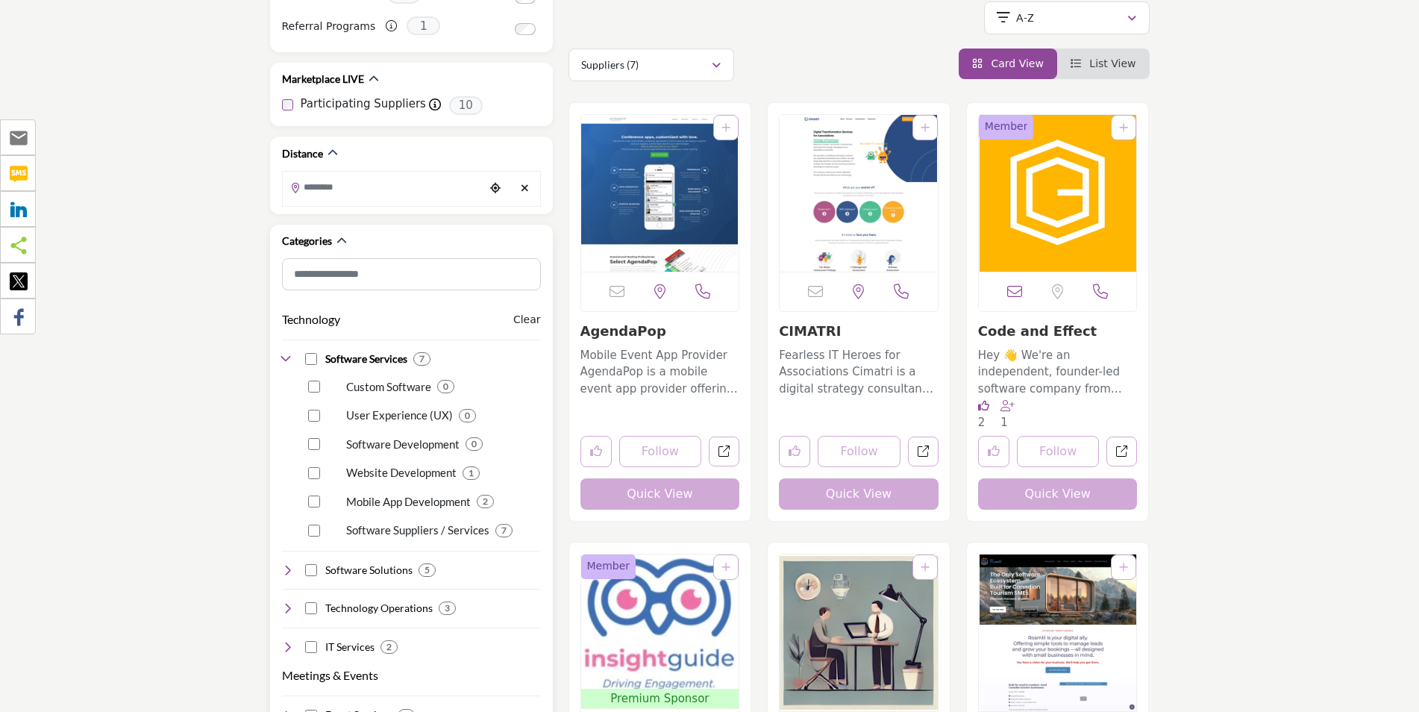
scroll to position [298, 0]
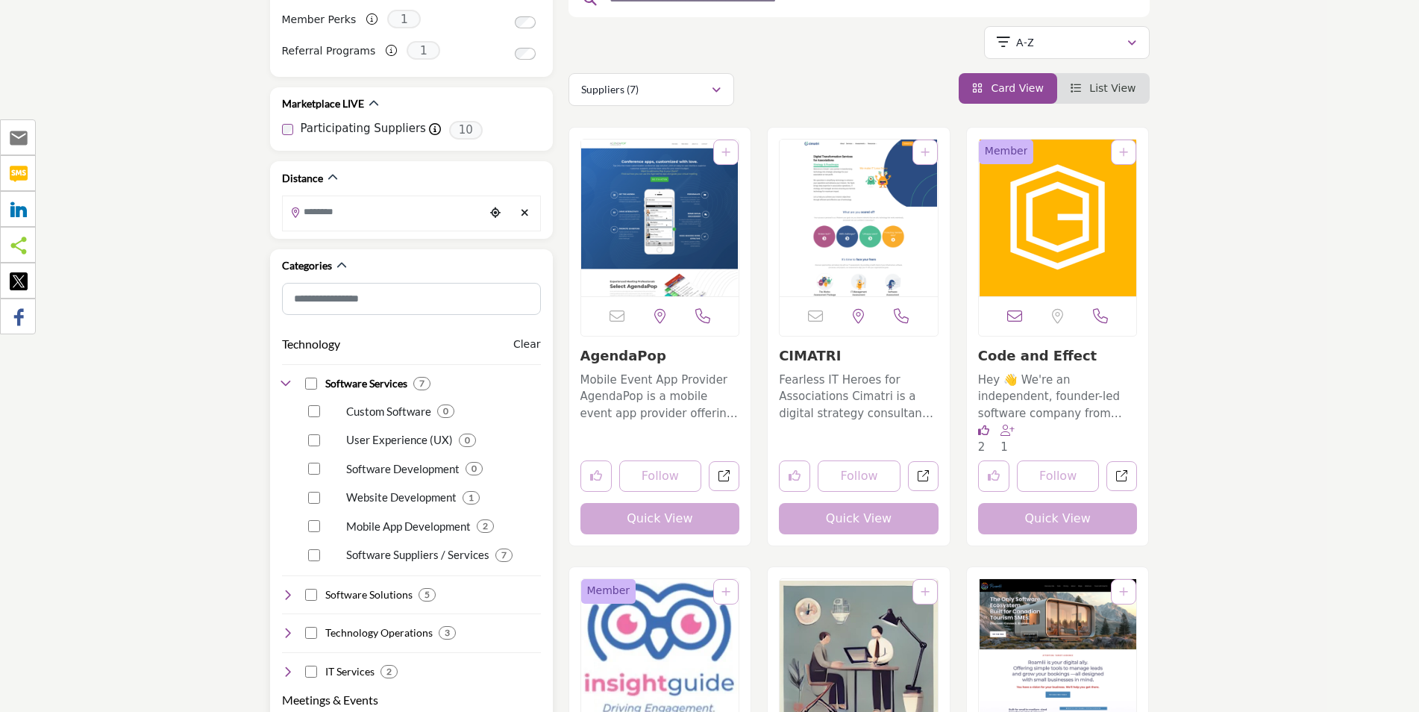
click at [284, 378] on icon at bounding box center [288, 384] width 12 height 12
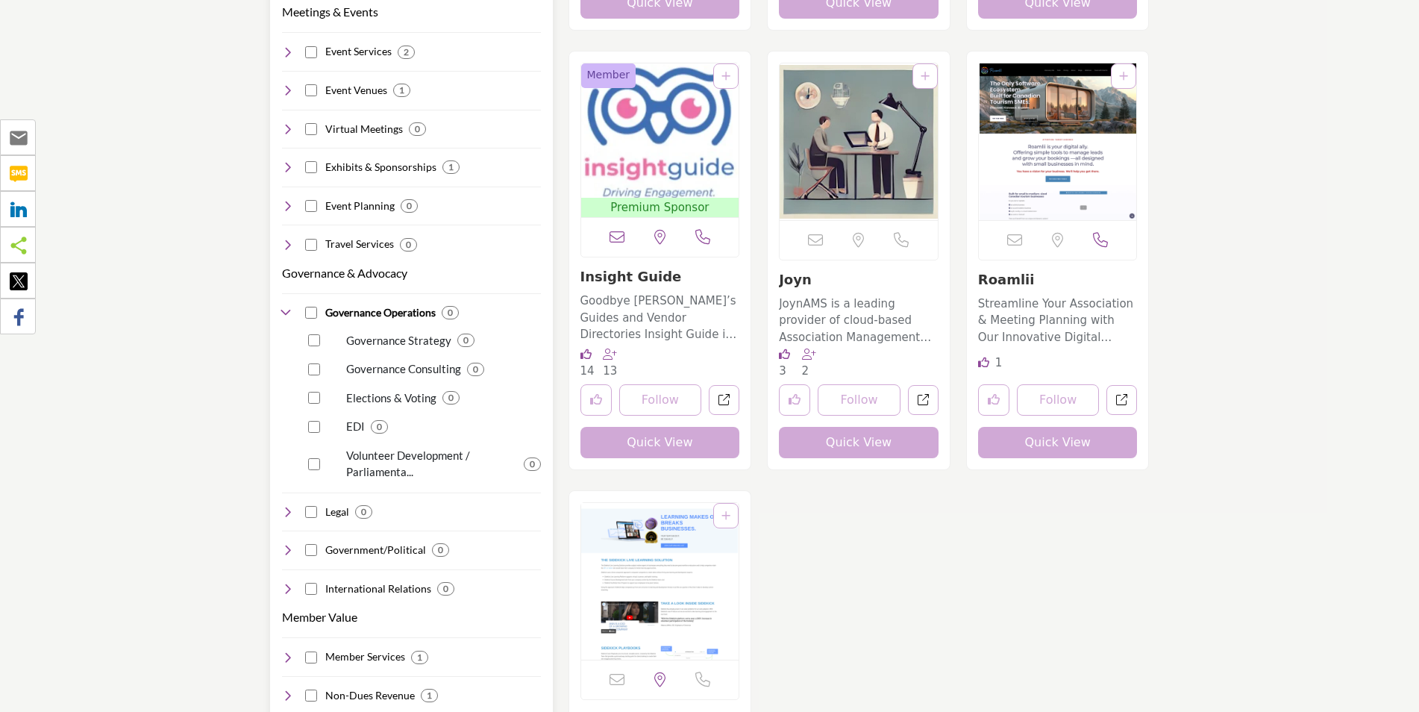
scroll to position [821, 0]
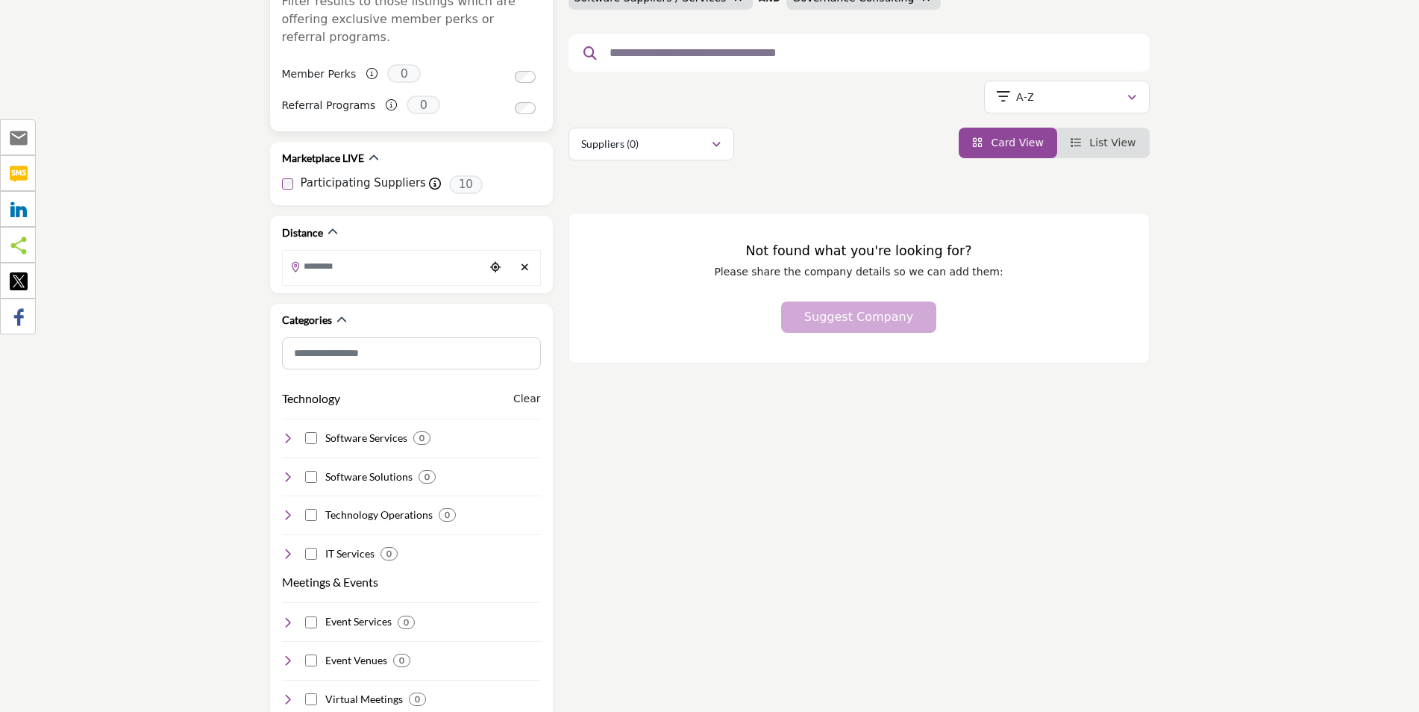
scroll to position [373, 0]
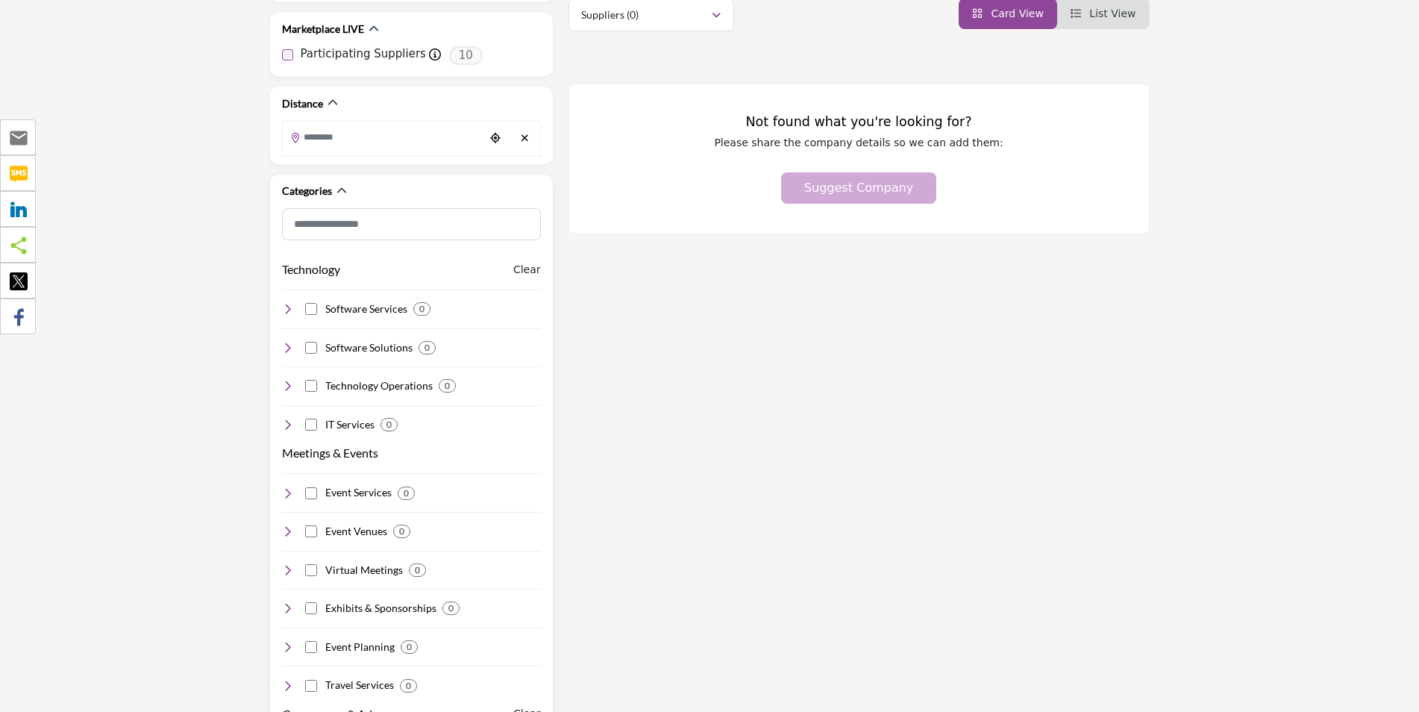
click at [290, 303] on icon at bounding box center [288, 309] width 12 height 12
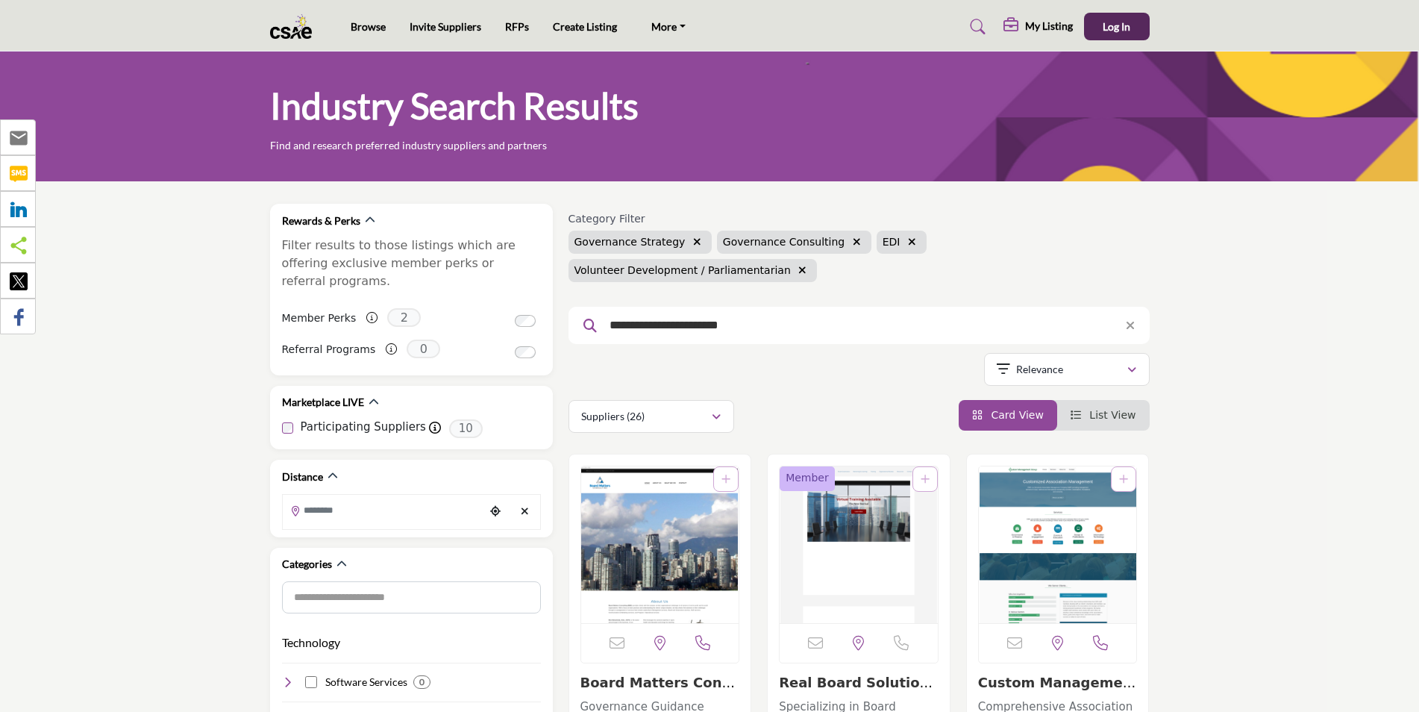
click at [281, 29] on img at bounding box center [295, 26] width 50 height 25
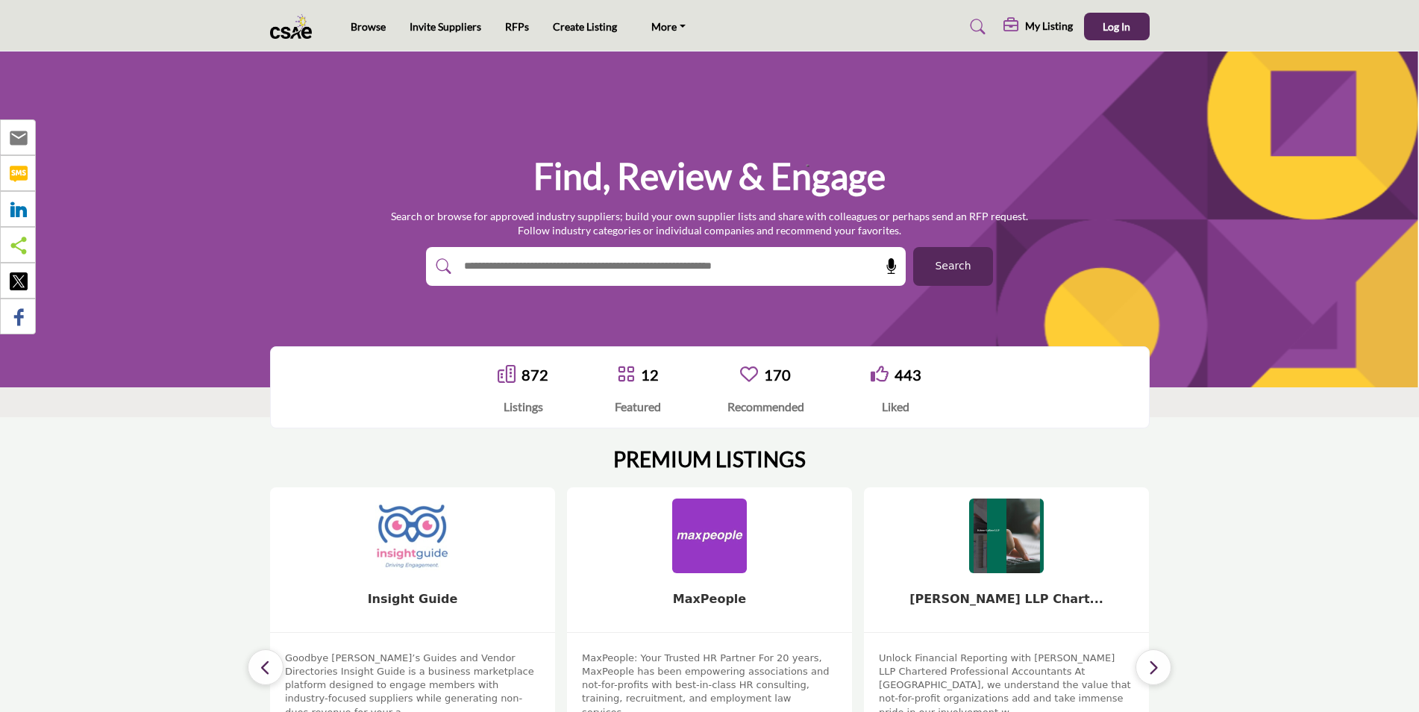
click at [291, 33] on img at bounding box center [295, 26] width 50 height 25
